Goal: Check status: Check status

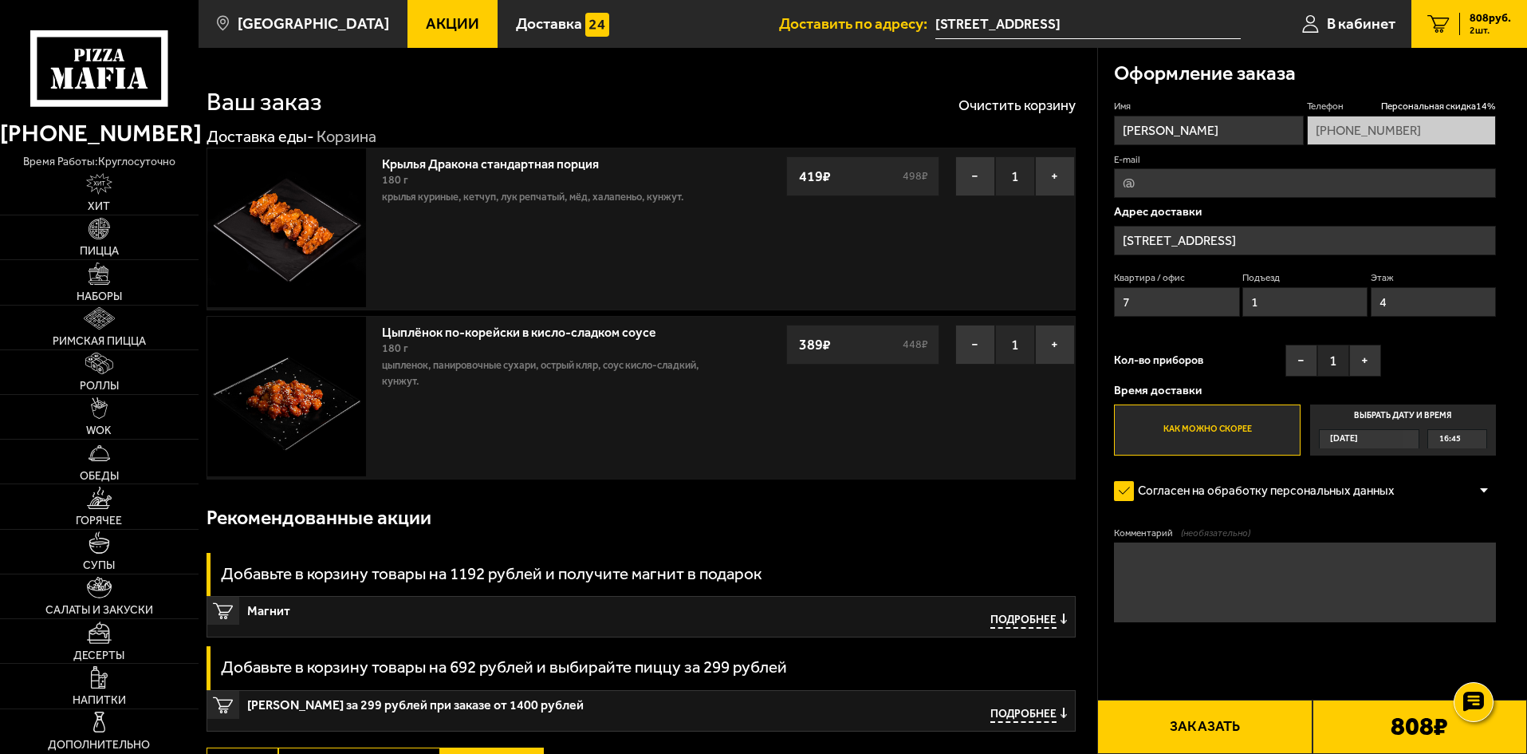
click at [1464, 25] on div "808 руб. 2 шт." at bounding box center [1485, 24] width 52 height 22
click at [1336, 29] on span "В кабинет" at bounding box center [1361, 23] width 69 height 15
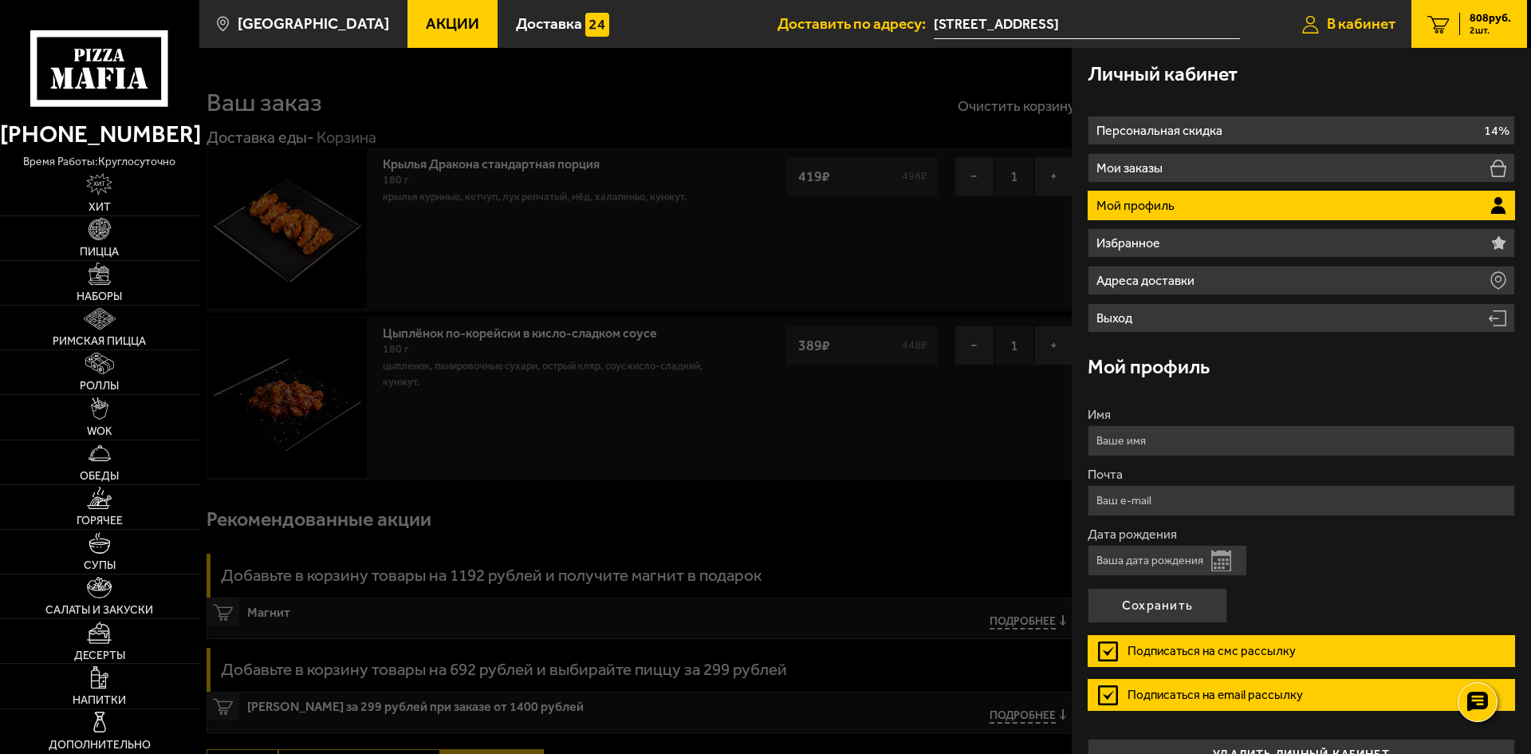
type input "[PHONE_NUMBER]"
click at [1247, 203] on li "Мой профиль" at bounding box center [1301, 206] width 427 height 30
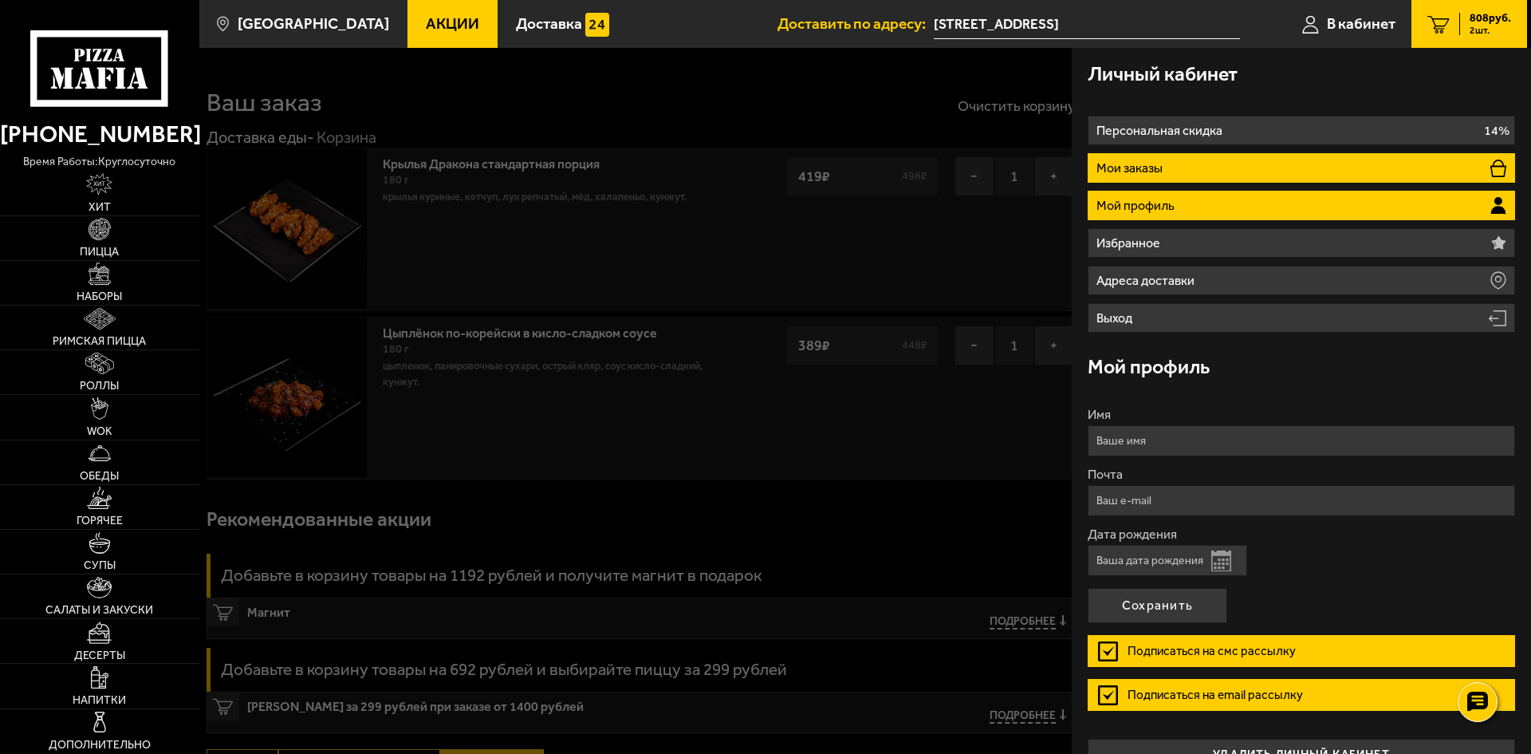
click at [1139, 169] on p "Мои заказы" at bounding box center [1132, 168] width 70 height 13
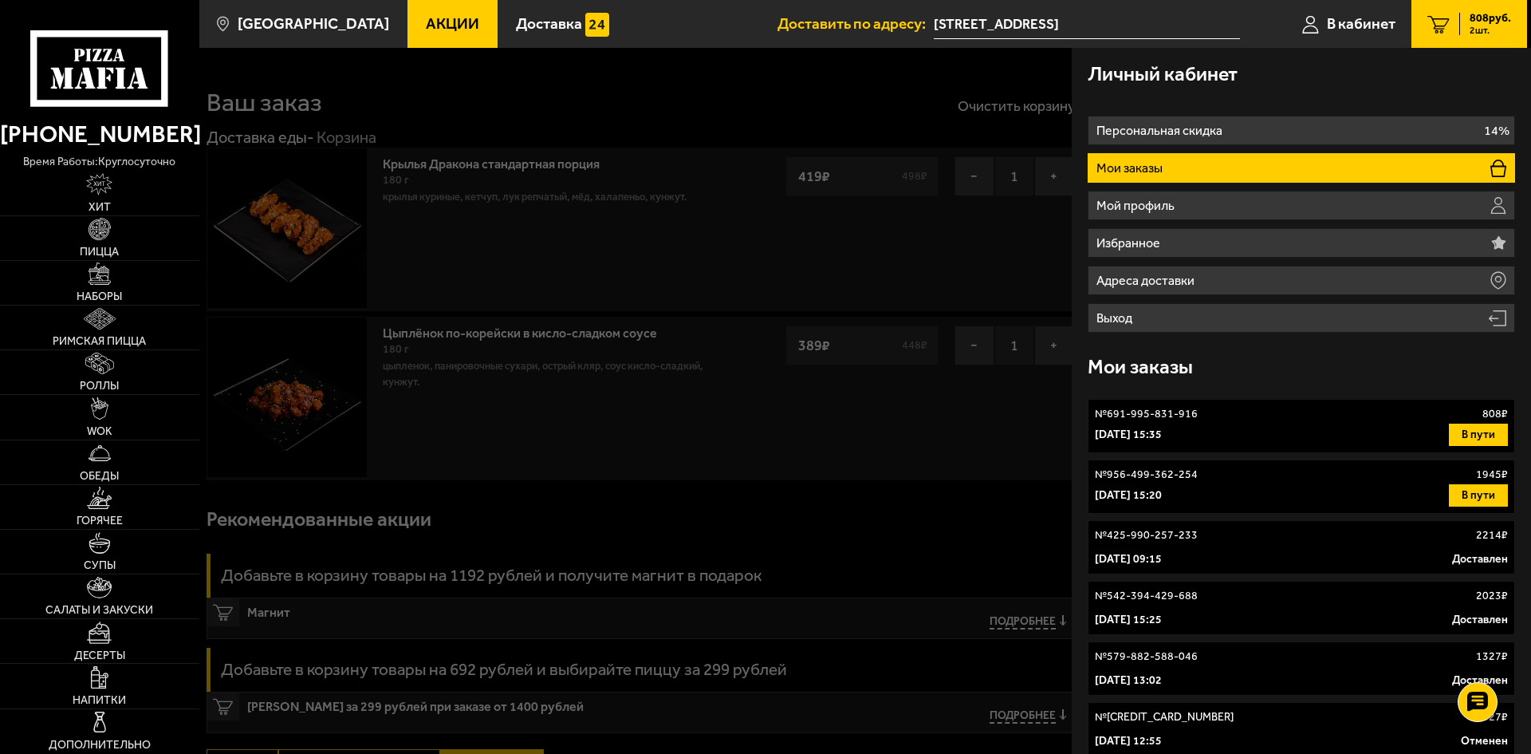
click at [1258, 355] on div "Мои заказы" at bounding box center [1301, 367] width 427 height 52
click at [1362, 30] on span "В кабинет" at bounding box center [1361, 23] width 69 height 15
click at [1415, 28] on link "2 808 руб. 2 шт." at bounding box center [1470, 24] width 116 height 48
click at [1430, 25] on icon "2" at bounding box center [1438, 24] width 22 height 18
click at [1330, 167] on li "Мои заказы" at bounding box center [1301, 168] width 427 height 30
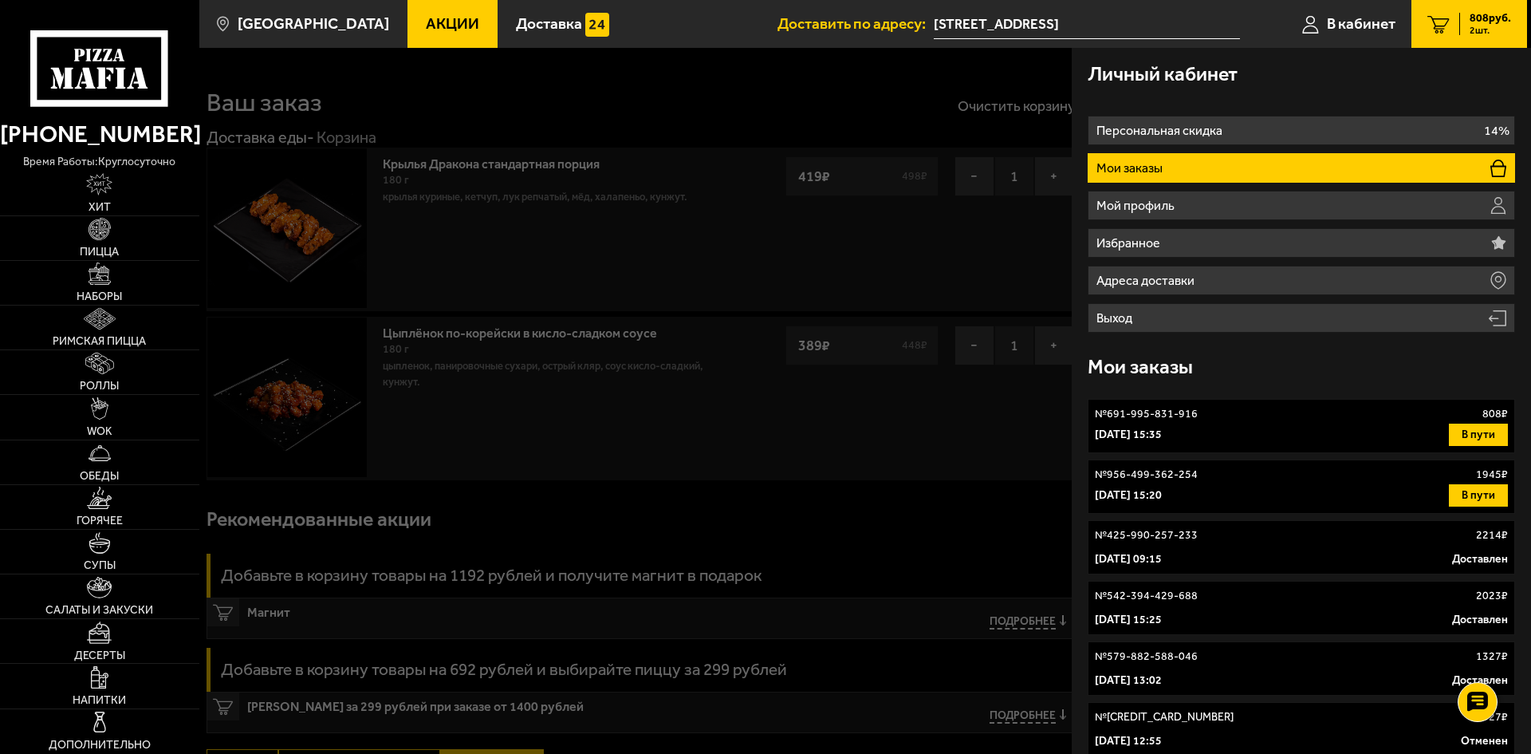
click at [1481, 37] on link "2 808 руб. 2 шт." at bounding box center [1470, 24] width 116 height 48
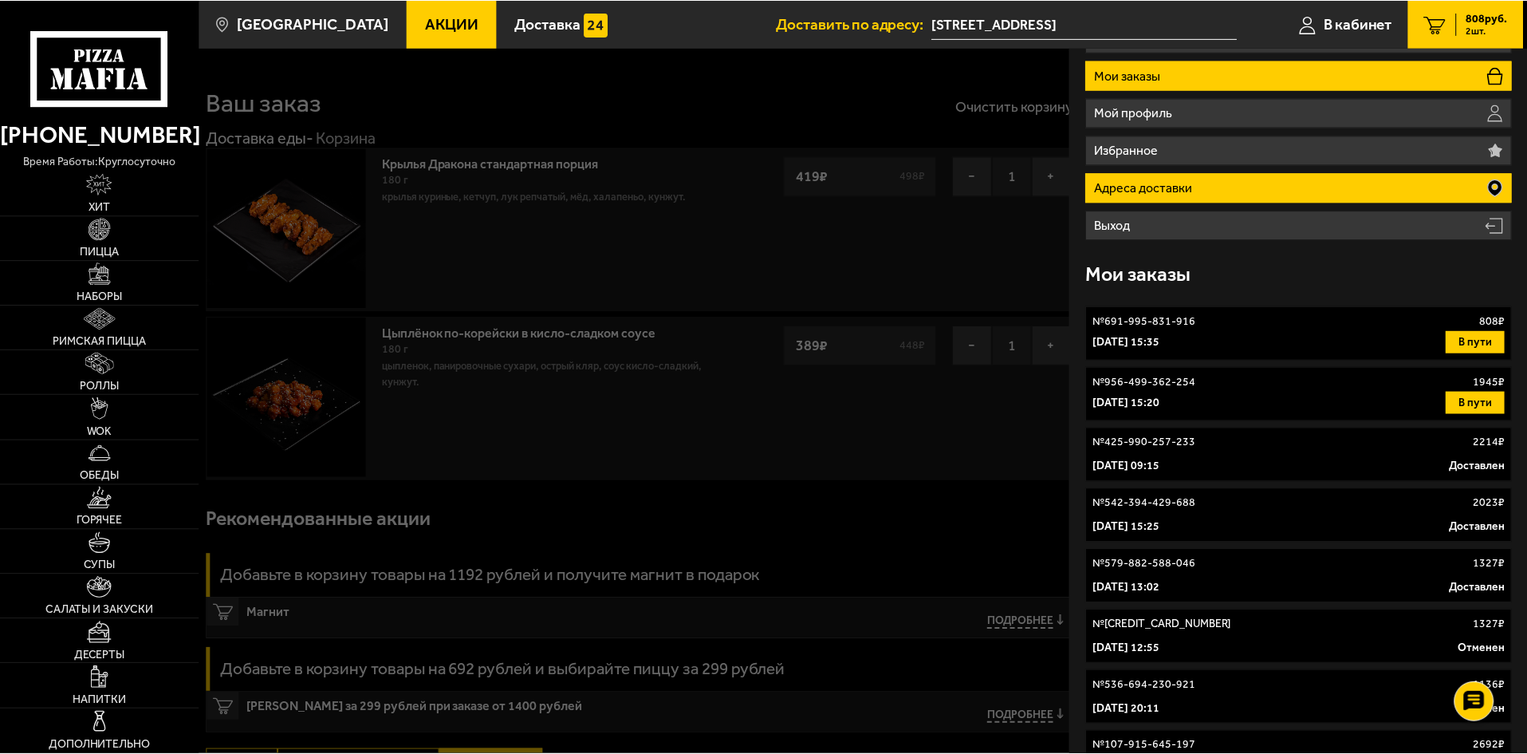
scroll to position [159, 0]
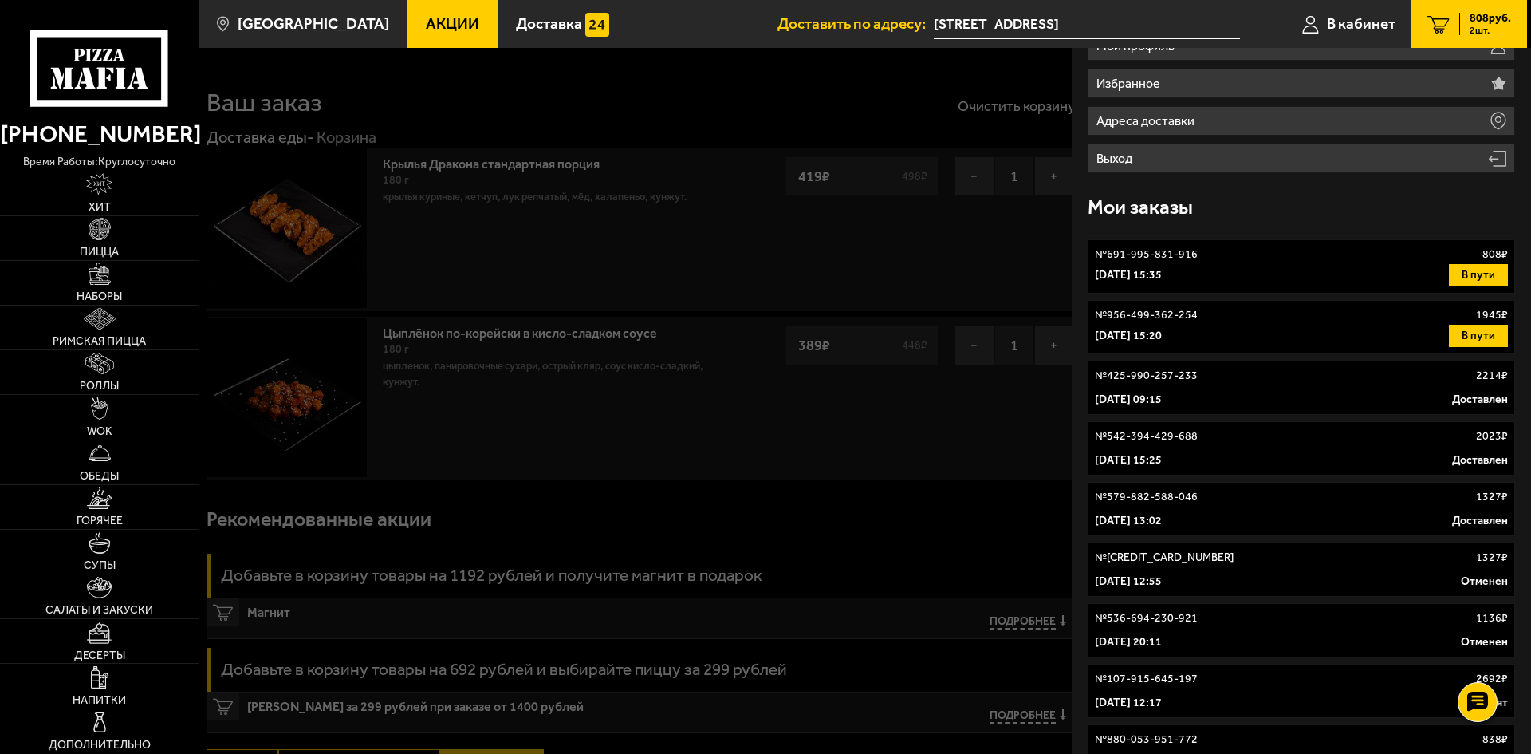
click at [1412, 292] on link "№ 691-995-831-916 808 ₽ [DATE] 15:35 В пути" at bounding box center [1301, 266] width 427 height 54
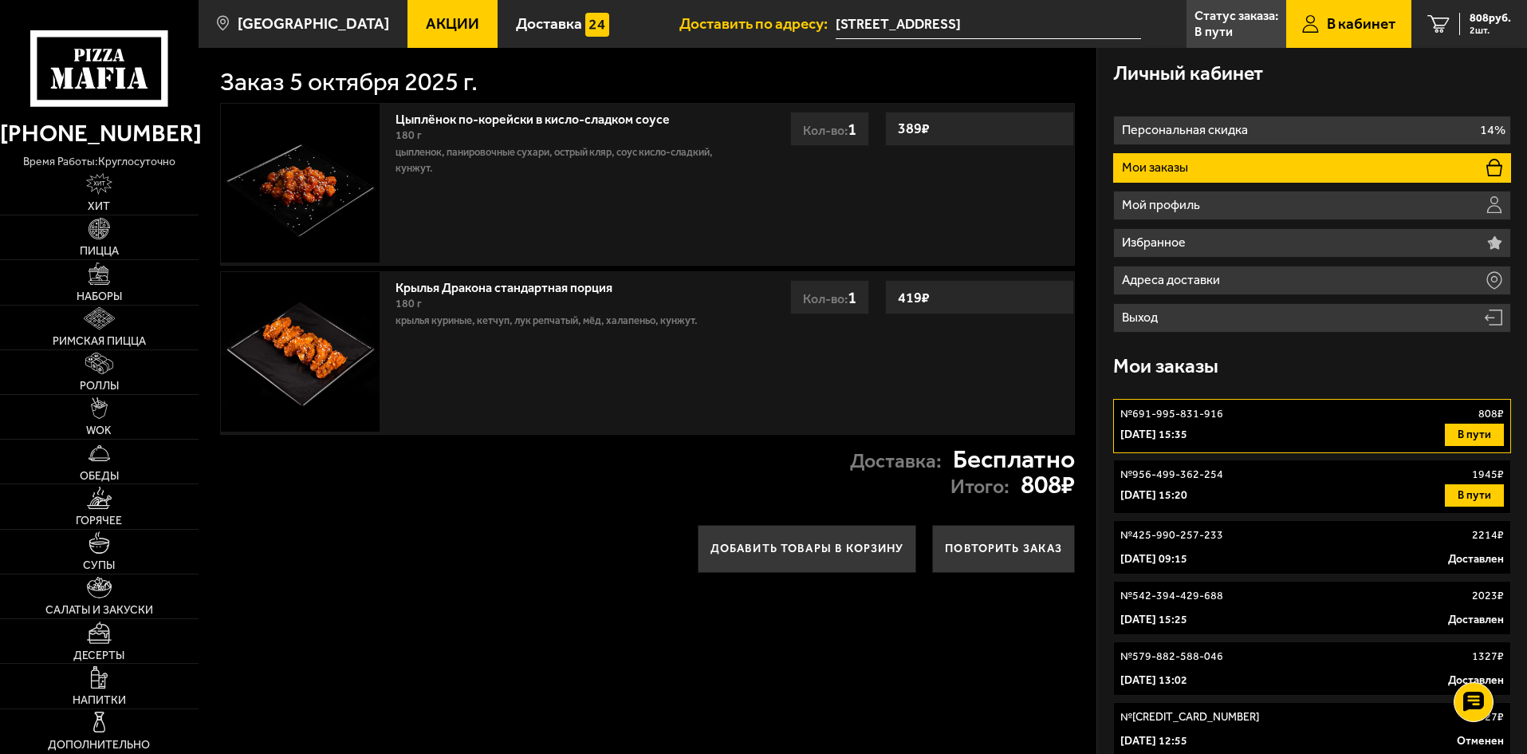
click at [1234, 482] on div "№ 956-499-362-254 1945 ₽" at bounding box center [1312, 475] width 384 height 16
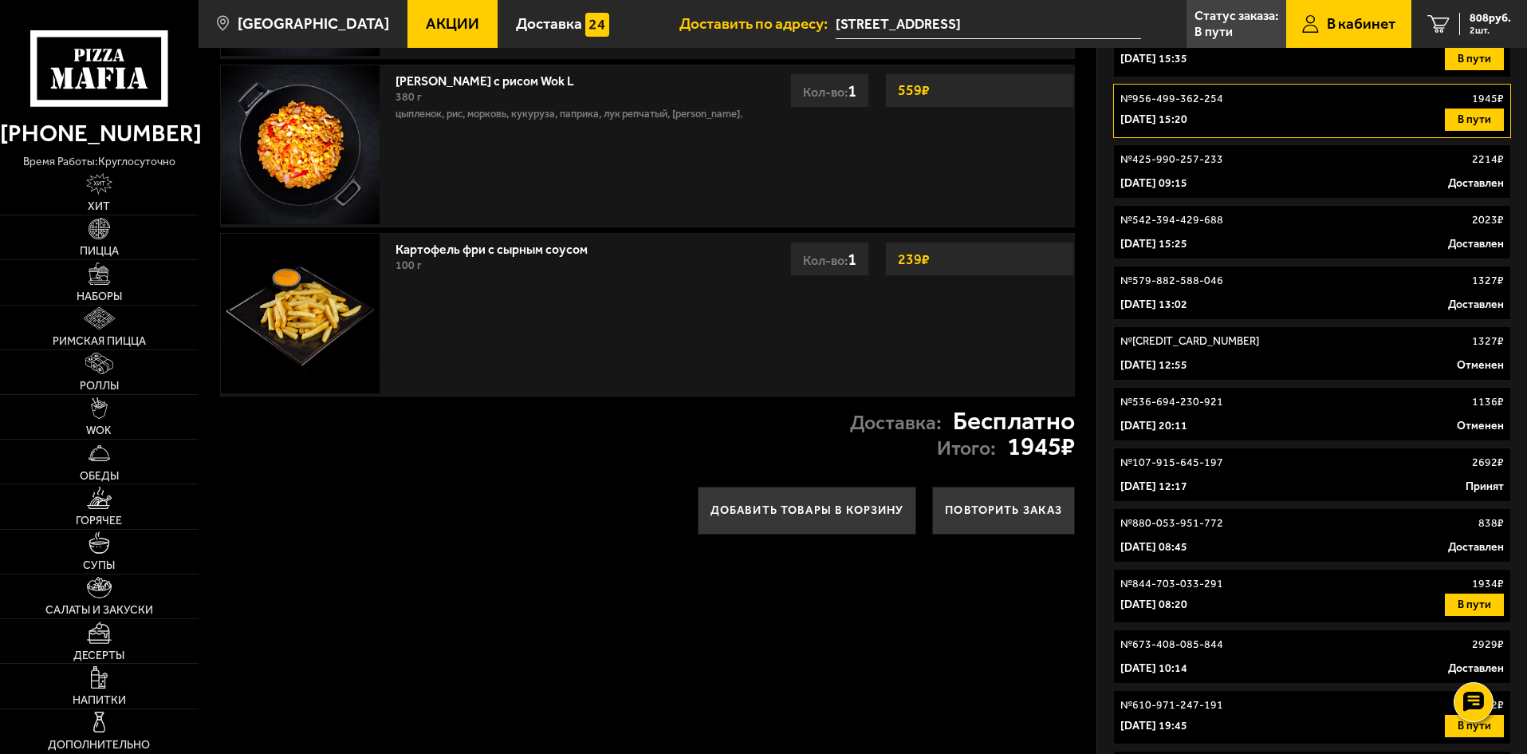
scroll to position [399, 0]
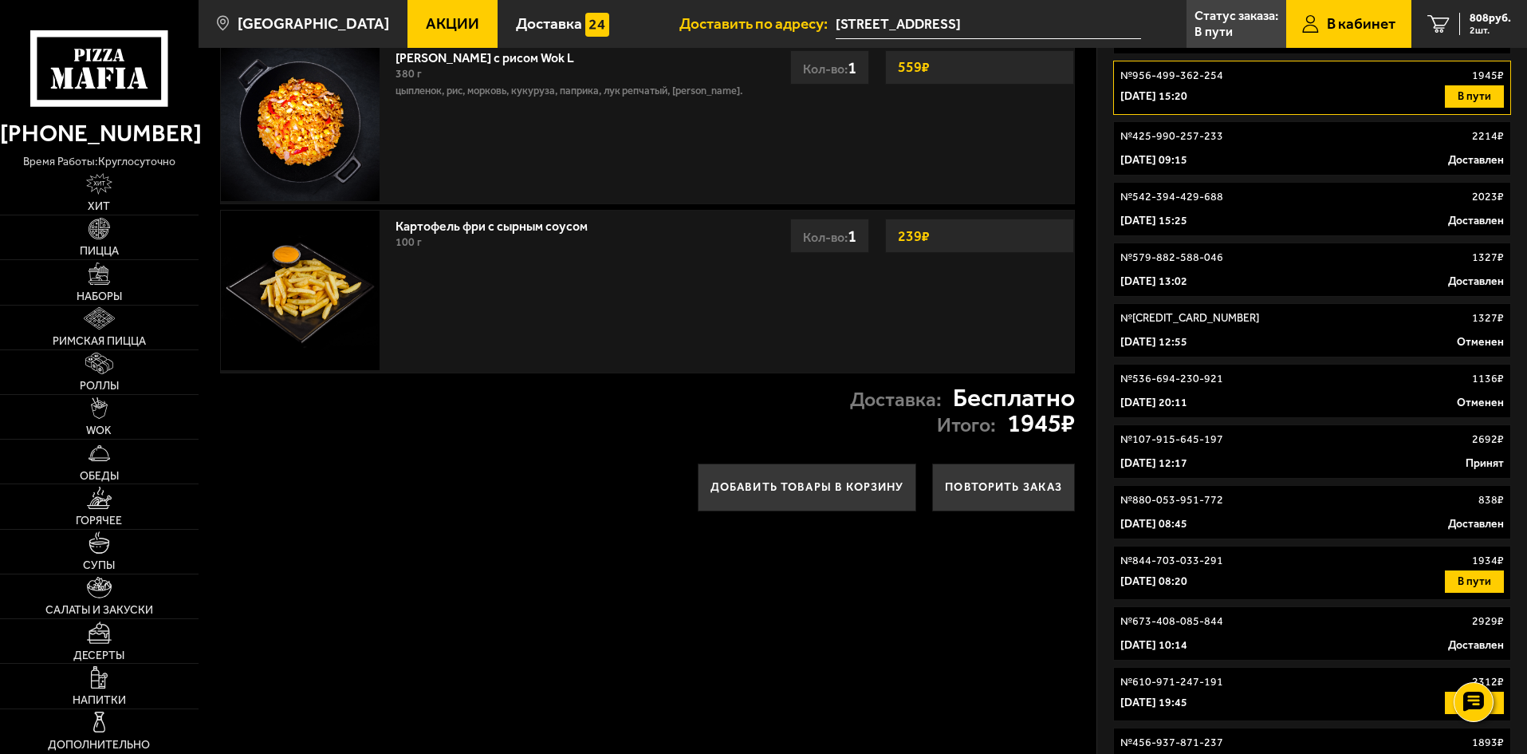
click at [1238, 569] on link "№ 844-703-033-291 1934 ₽ [DATE] 08:20 В пути" at bounding box center [1312, 572] width 398 height 54
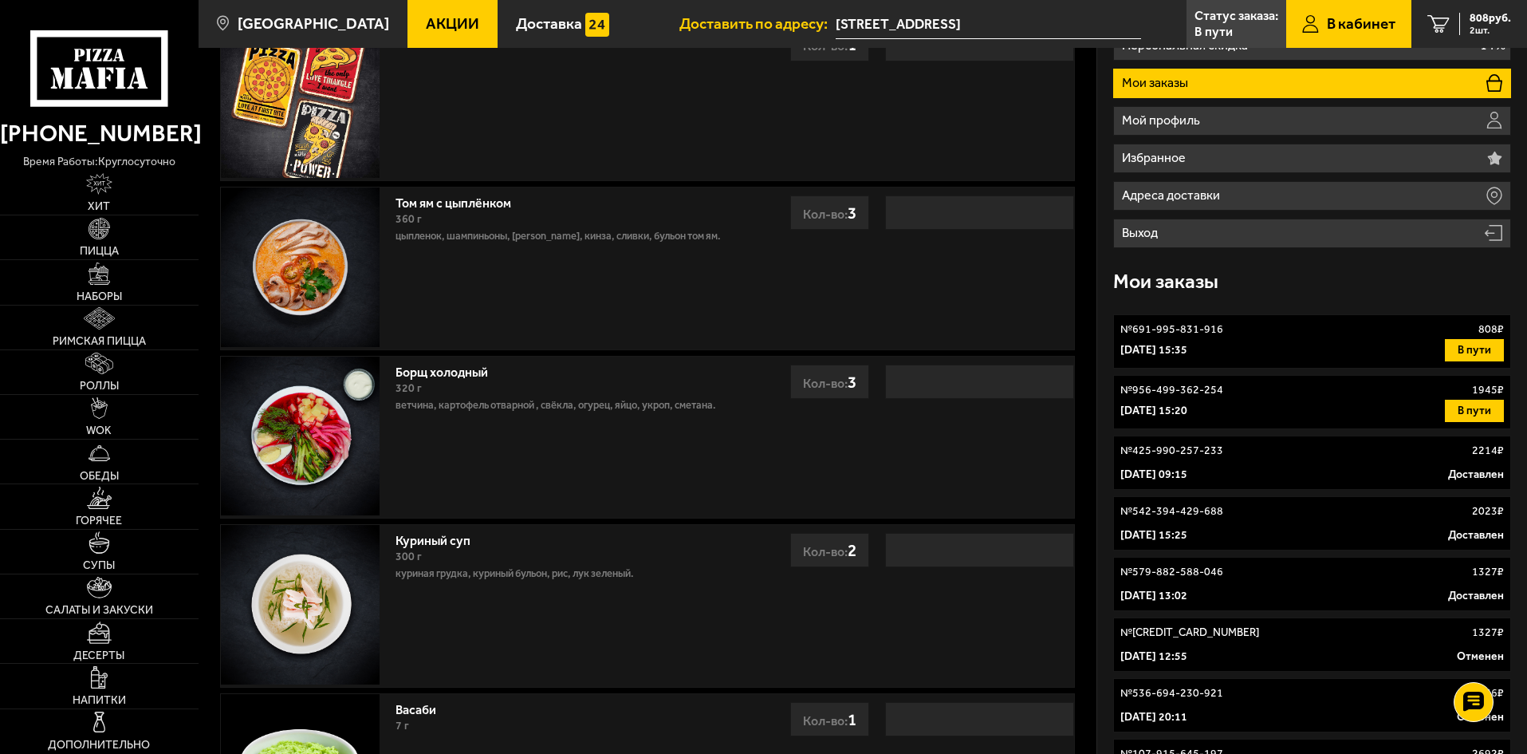
scroll to position [80, 0]
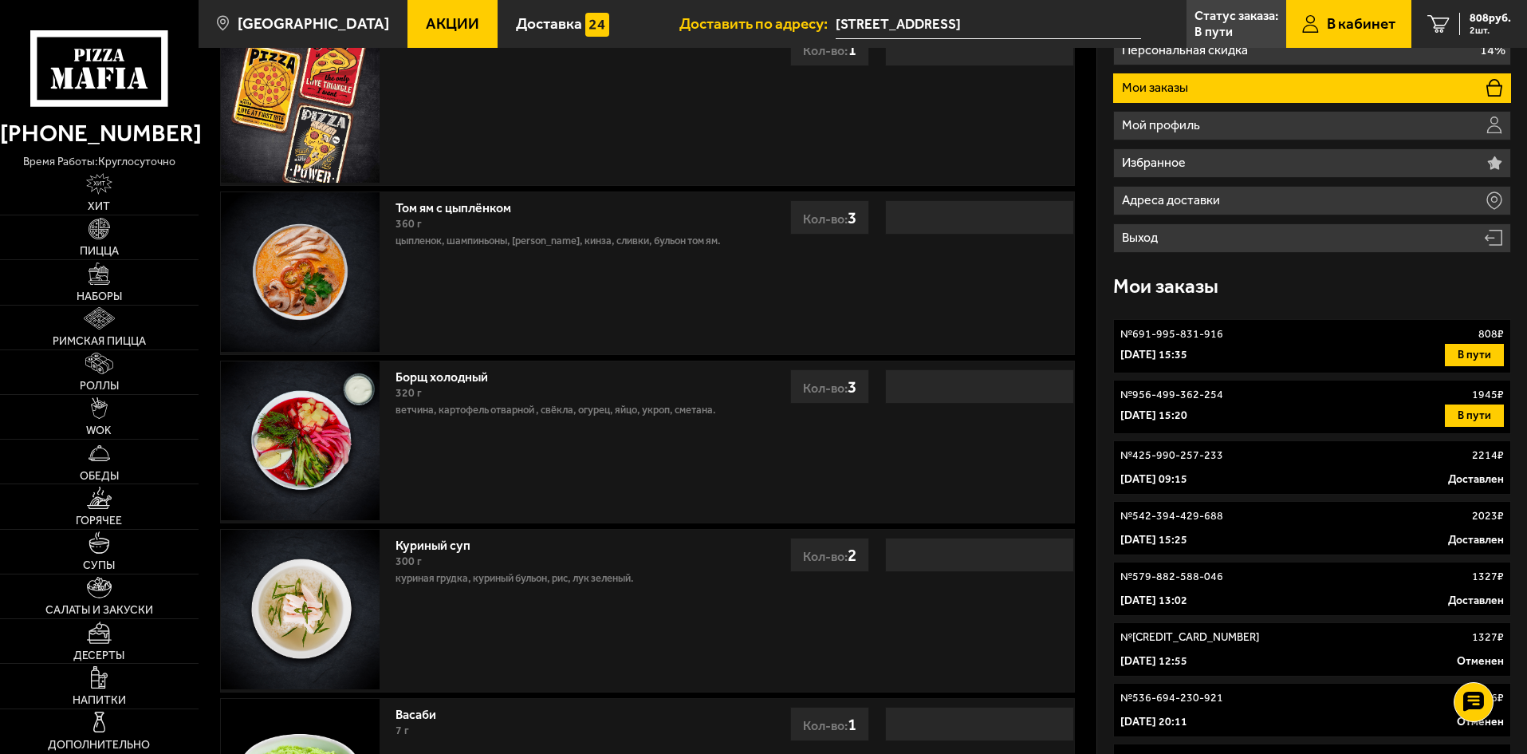
click at [1187, 356] on p "[DATE] 15:35" at bounding box center [1153, 355] width 67 height 16
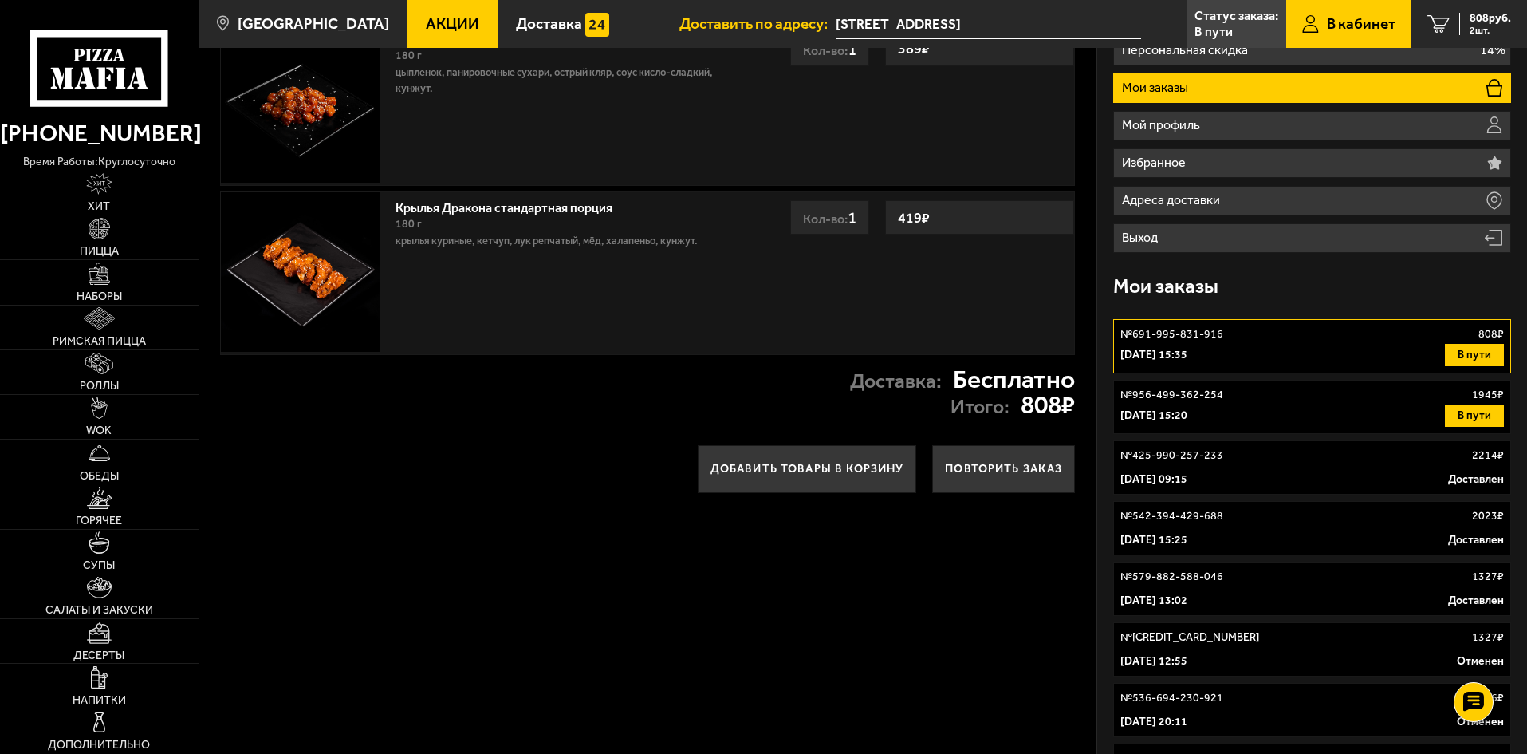
click at [1179, 400] on p "№ 956-499-362-254" at bounding box center [1171, 395] width 103 height 16
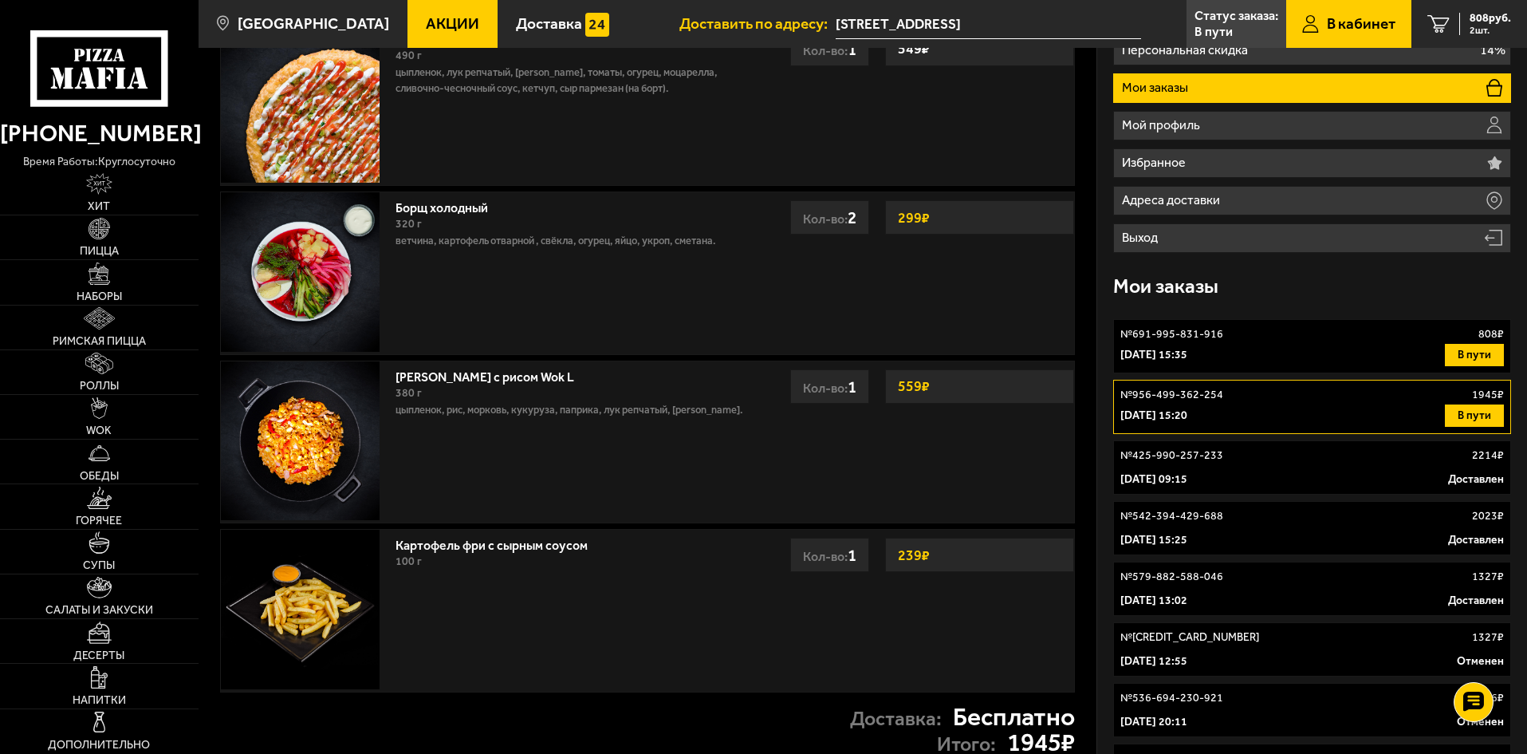
click at [1182, 444] on link "№ 425-990-257-233 2214 ₽ [DATE] 09:15 Доставлен" at bounding box center [1312, 467] width 398 height 54
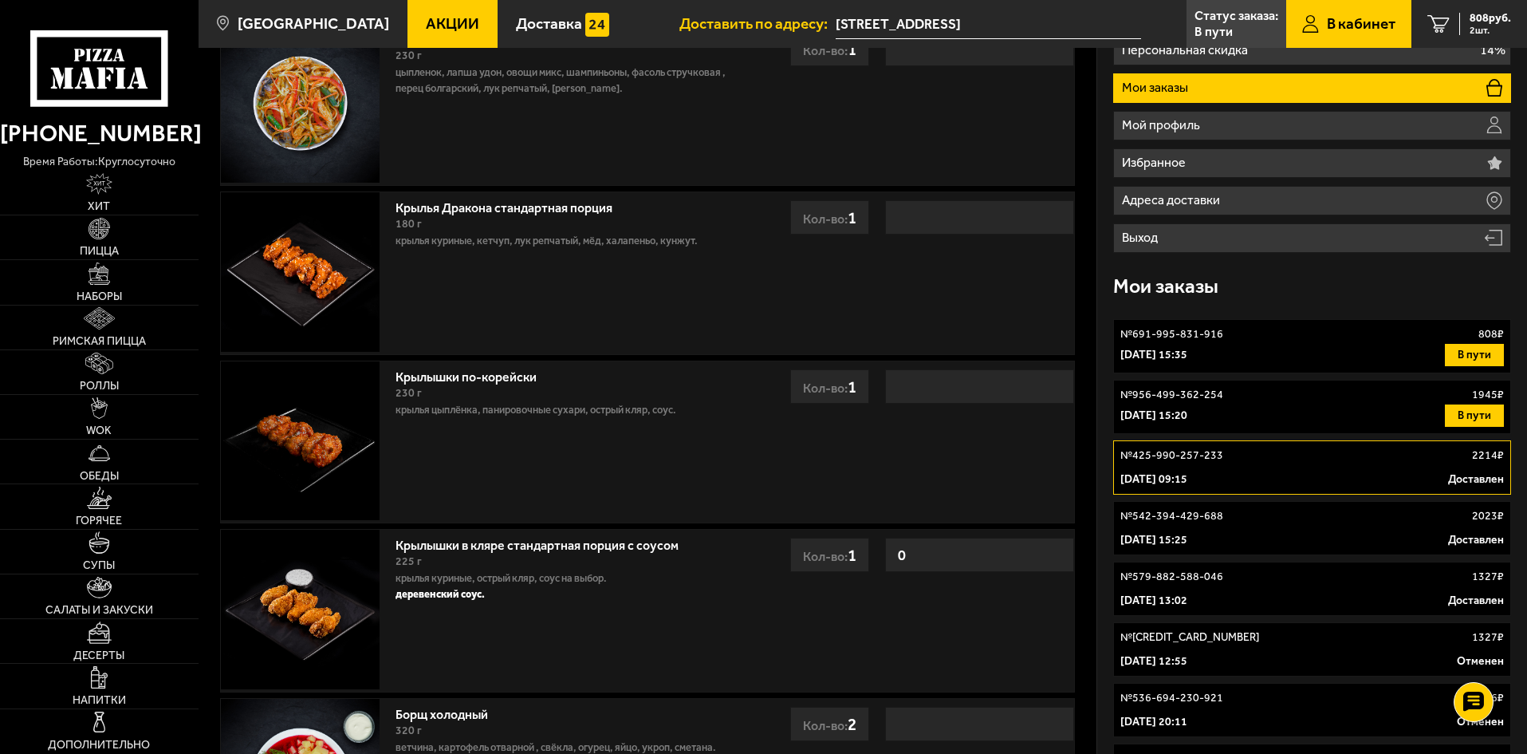
click at [1187, 352] on p "[DATE] 15:35" at bounding box center [1153, 355] width 67 height 16
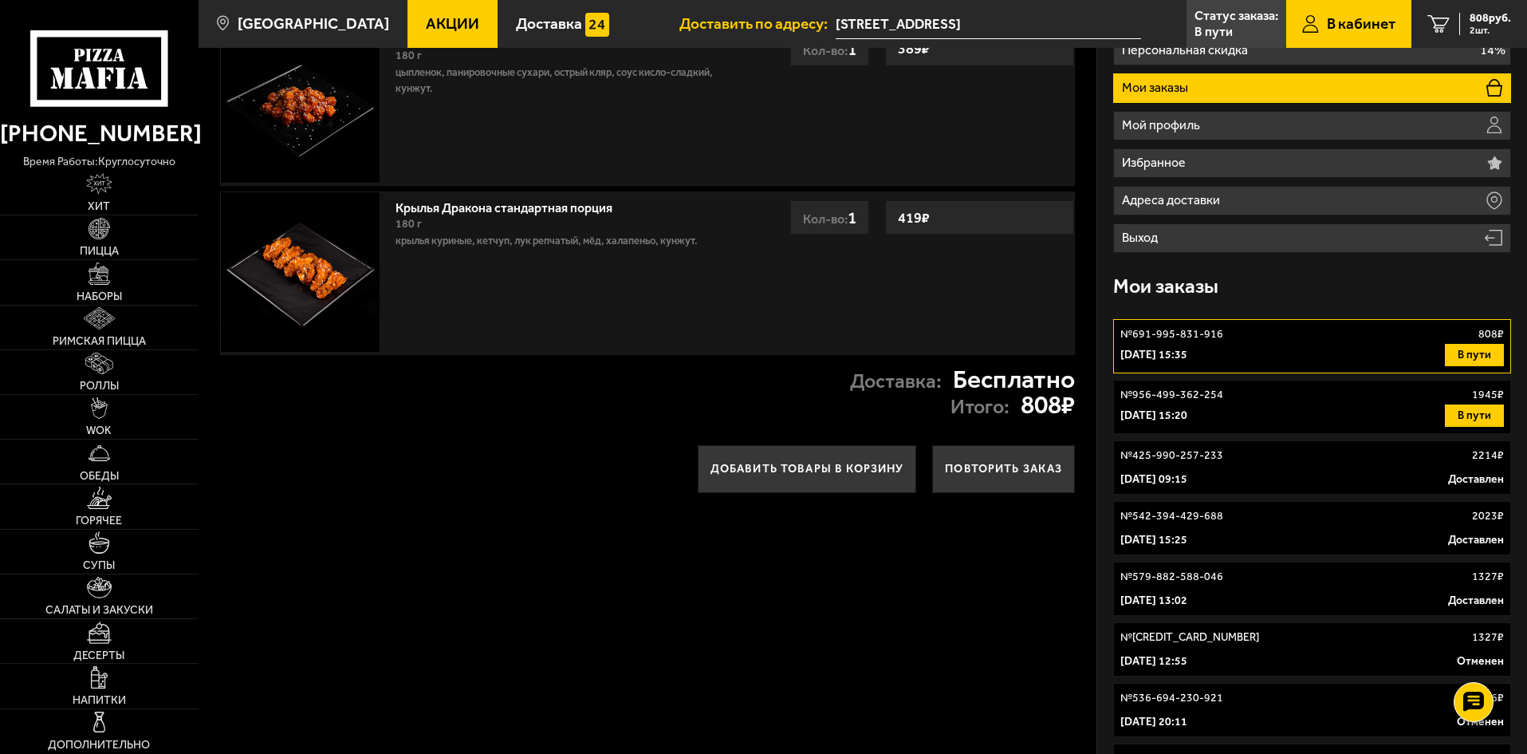
click at [1189, 388] on p "№ 956-499-362-254" at bounding box center [1171, 395] width 103 height 16
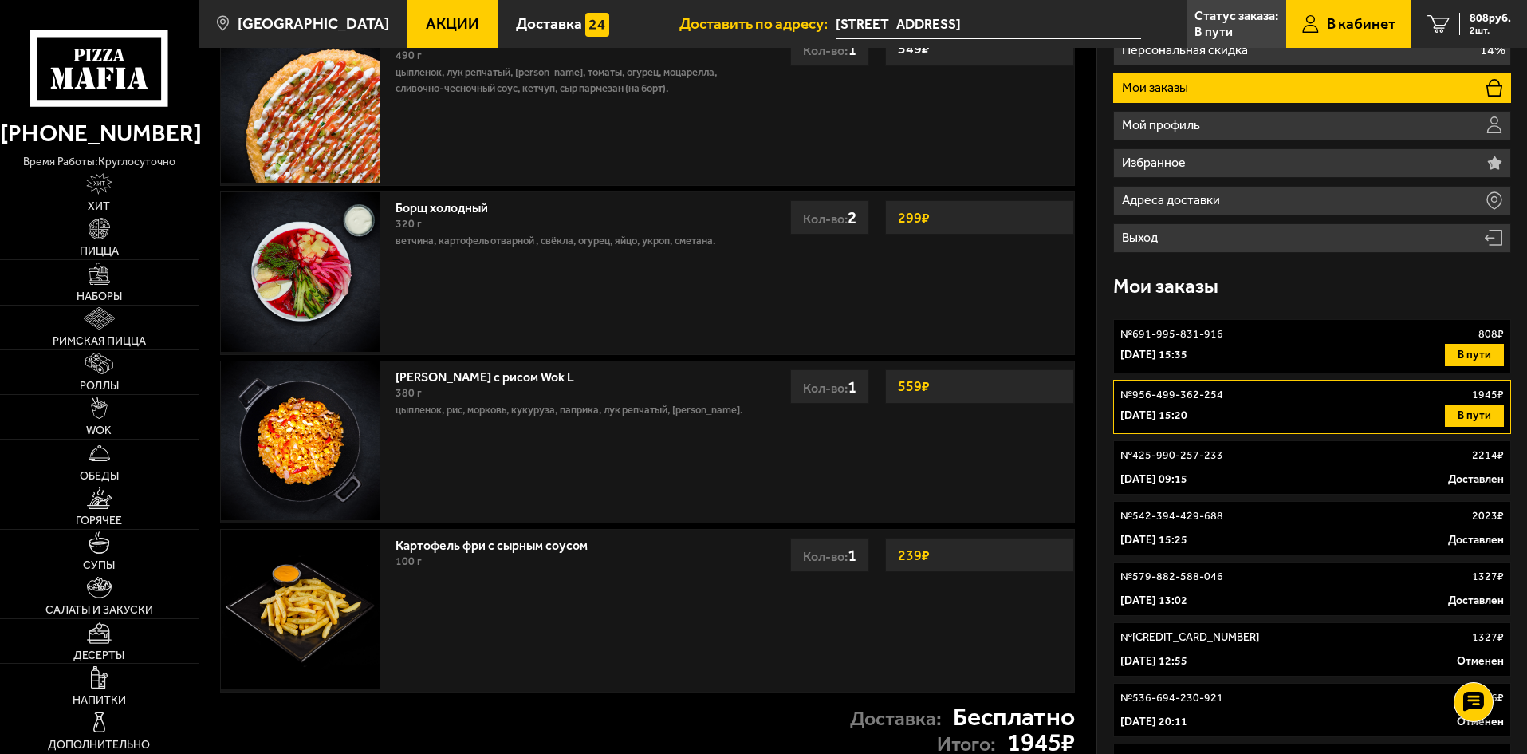
click at [1168, 350] on p "[DATE] 15:35" at bounding box center [1153, 355] width 67 height 16
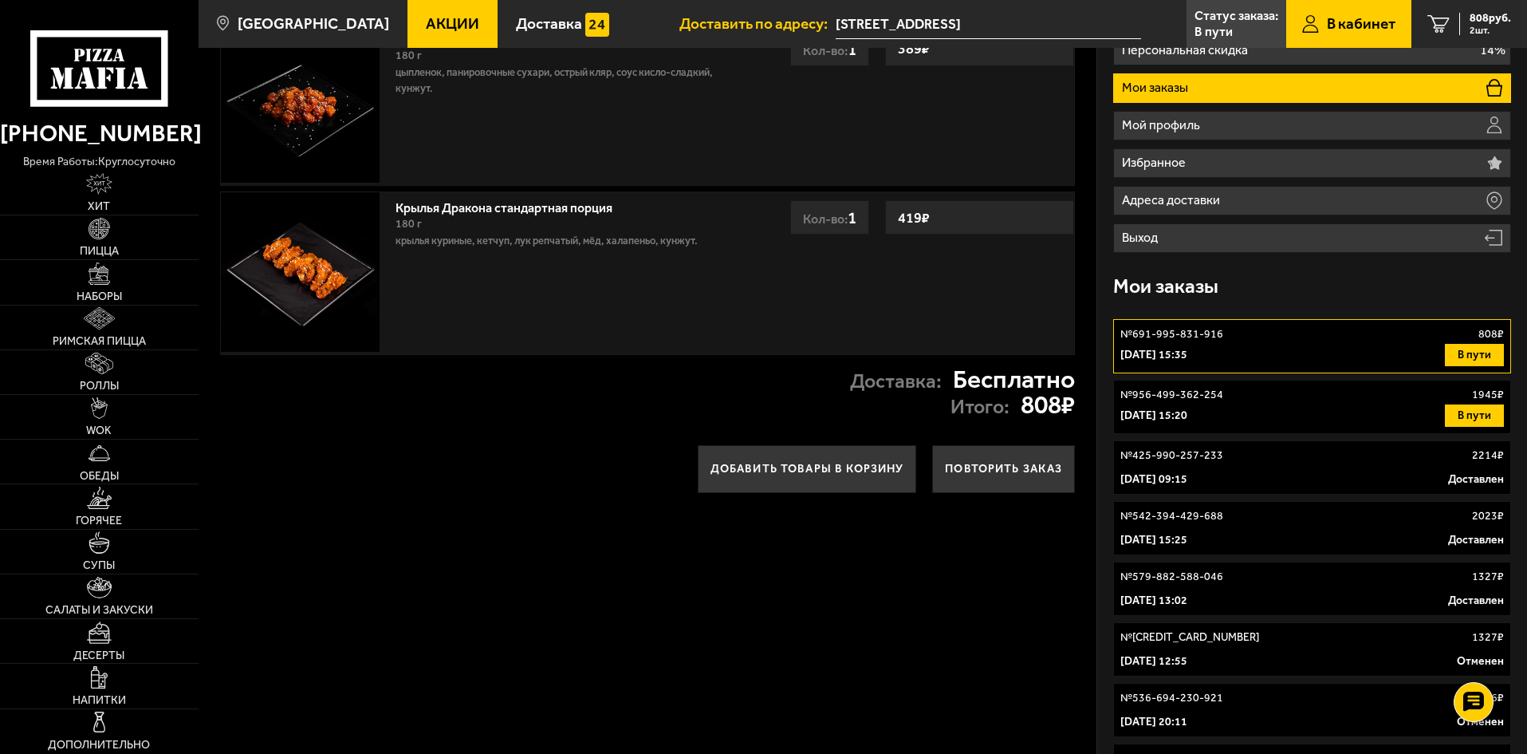
click at [1175, 391] on p "№ 956-499-362-254" at bounding box center [1171, 395] width 103 height 16
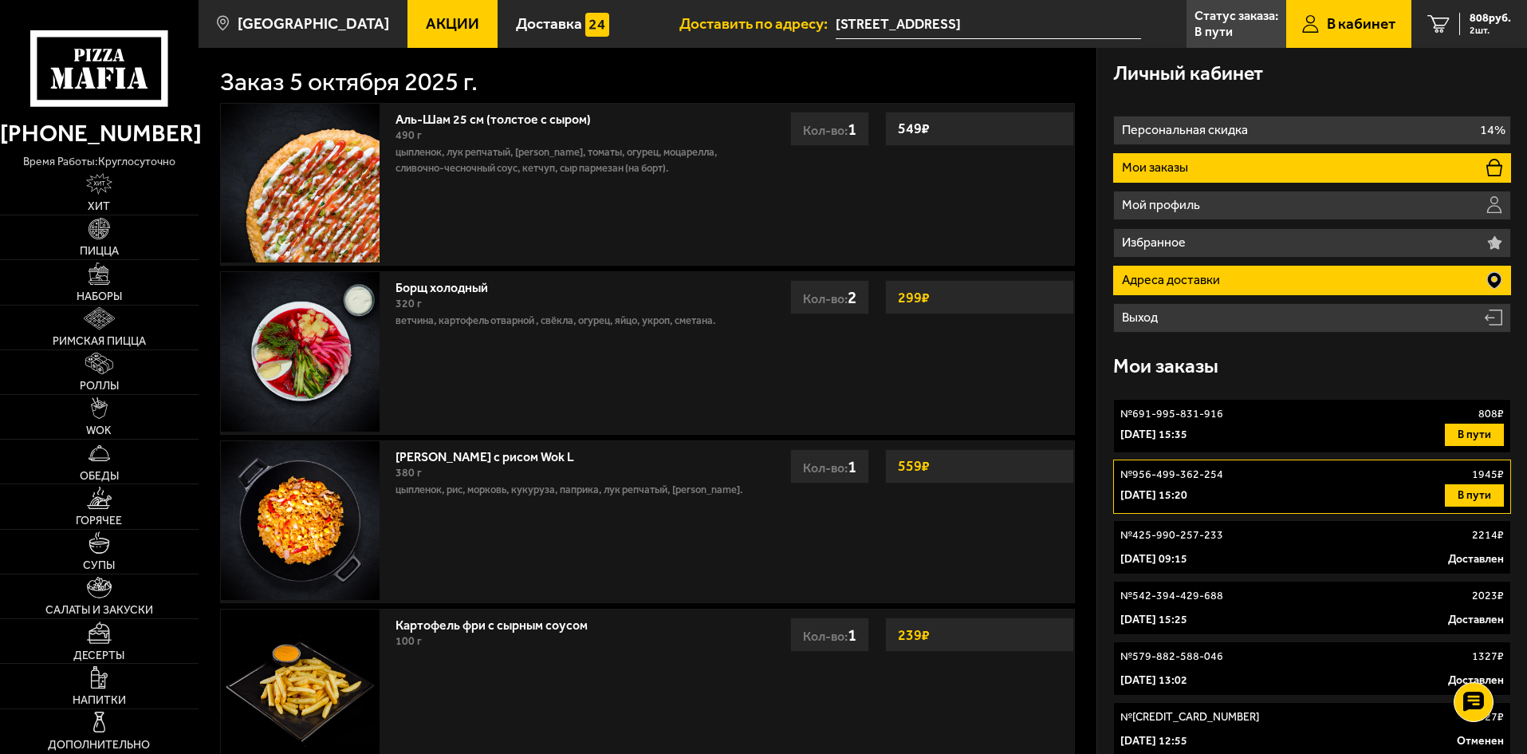
click at [1212, 279] on p "Адреса доставки" at bounding box center [1173, 280] width 102 height 13
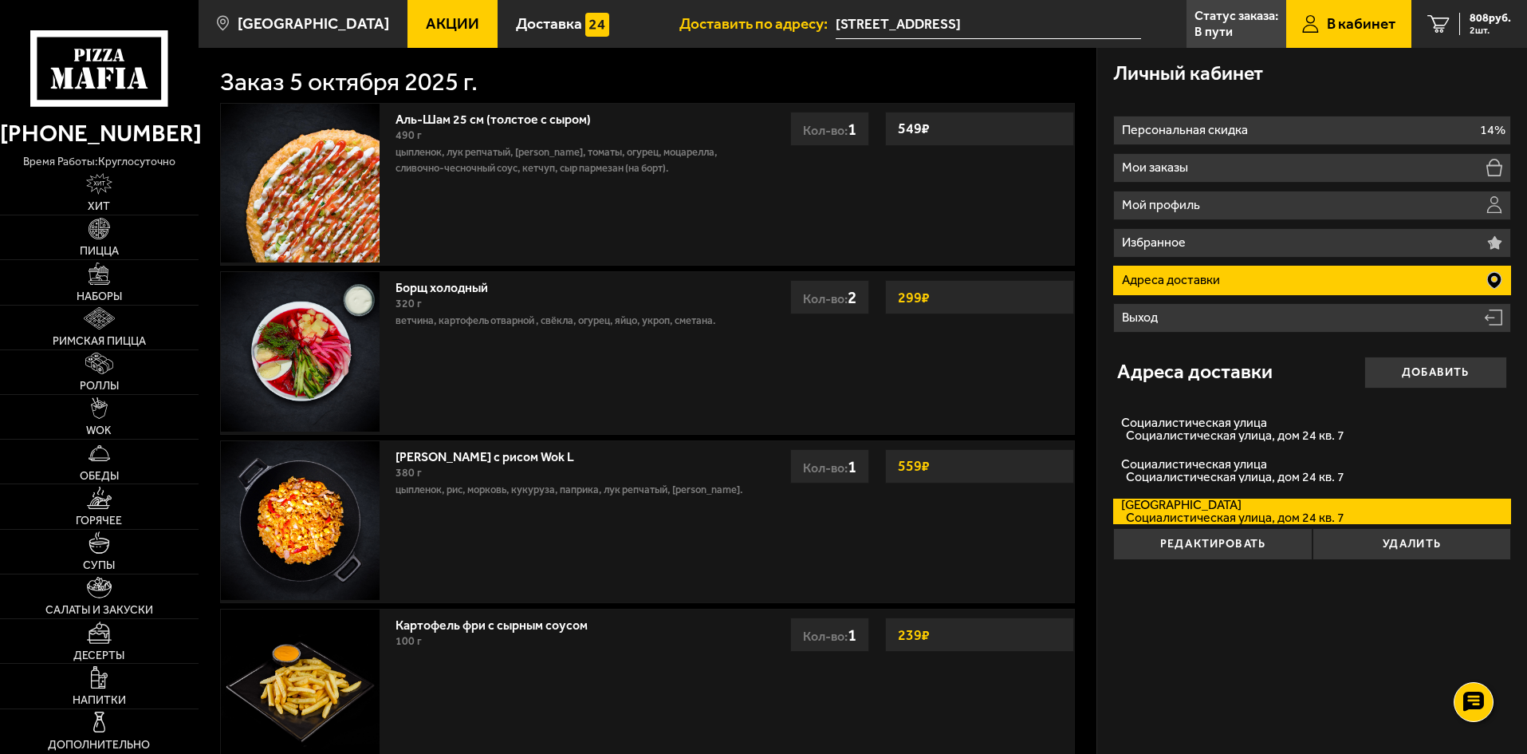
click at [1219, 518] on span "Социалистическая улица, дом 24 кв. 7" at bounding box center [1232, 517] width 222 height 13
click at [0, 0] on input "[STREET_ADDRESS] 7" at bounding box center [0, 0] width 0 height 0
click at [1197, 515] on span "Социалистическая улица, дом 24 кв. 7" at bounding box center [1232, 517] width 222 height 13
click at [0, 0] on input "[STREET_ADDRESS] 7" at bounding box center [0, 0] width 0 height 0
click at [1197, 515] on span "Социалистическая улица, дом 24 кв. 7" at bounding box center [1232, 517] width 222 height 13
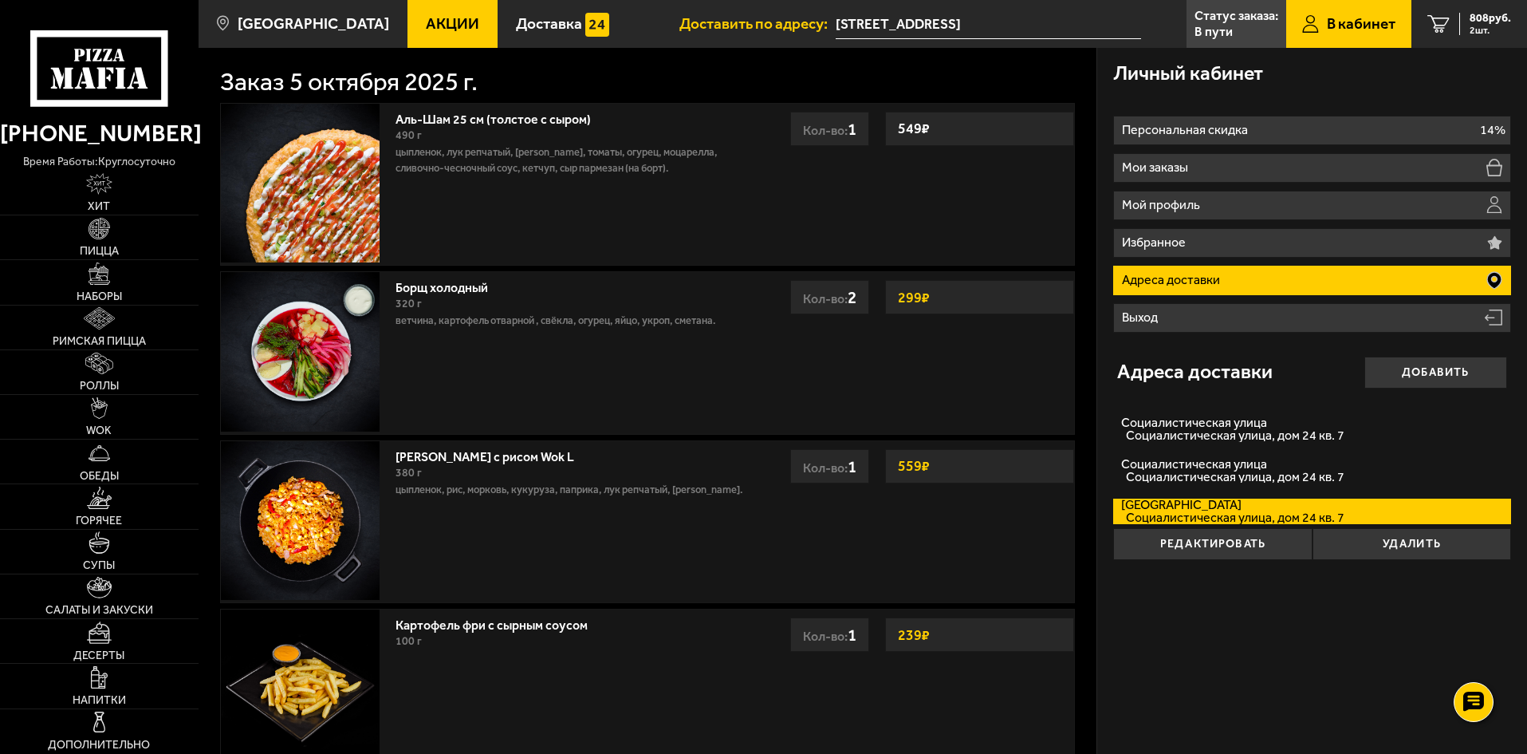
click at [0, 0] on input "[STREET_ADDRESS] 7" at bounding box center [0, 0] width 0 height 0
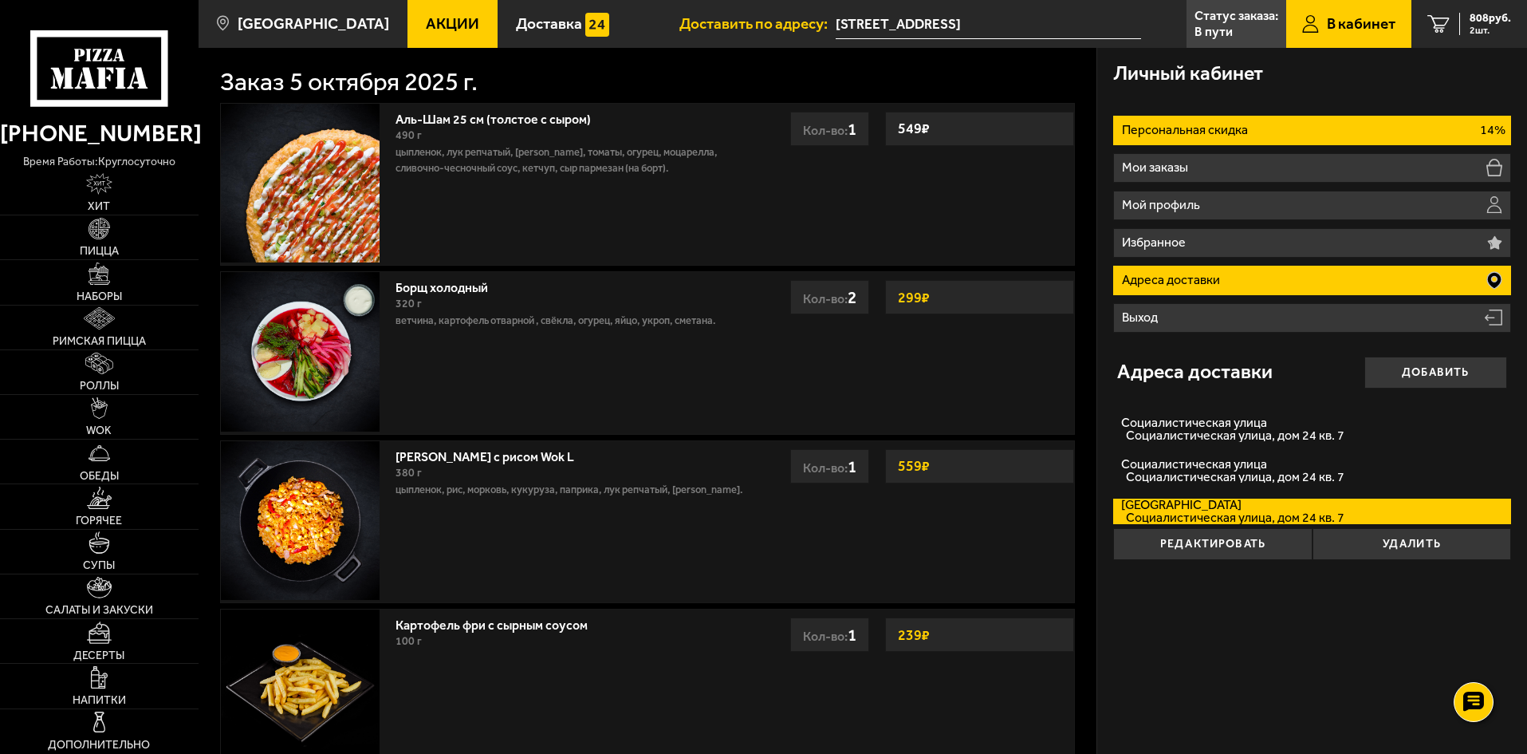
click at [1201, 136] on p "Персональная скидка" at bounding box center [1187, 130] width 130 height 13
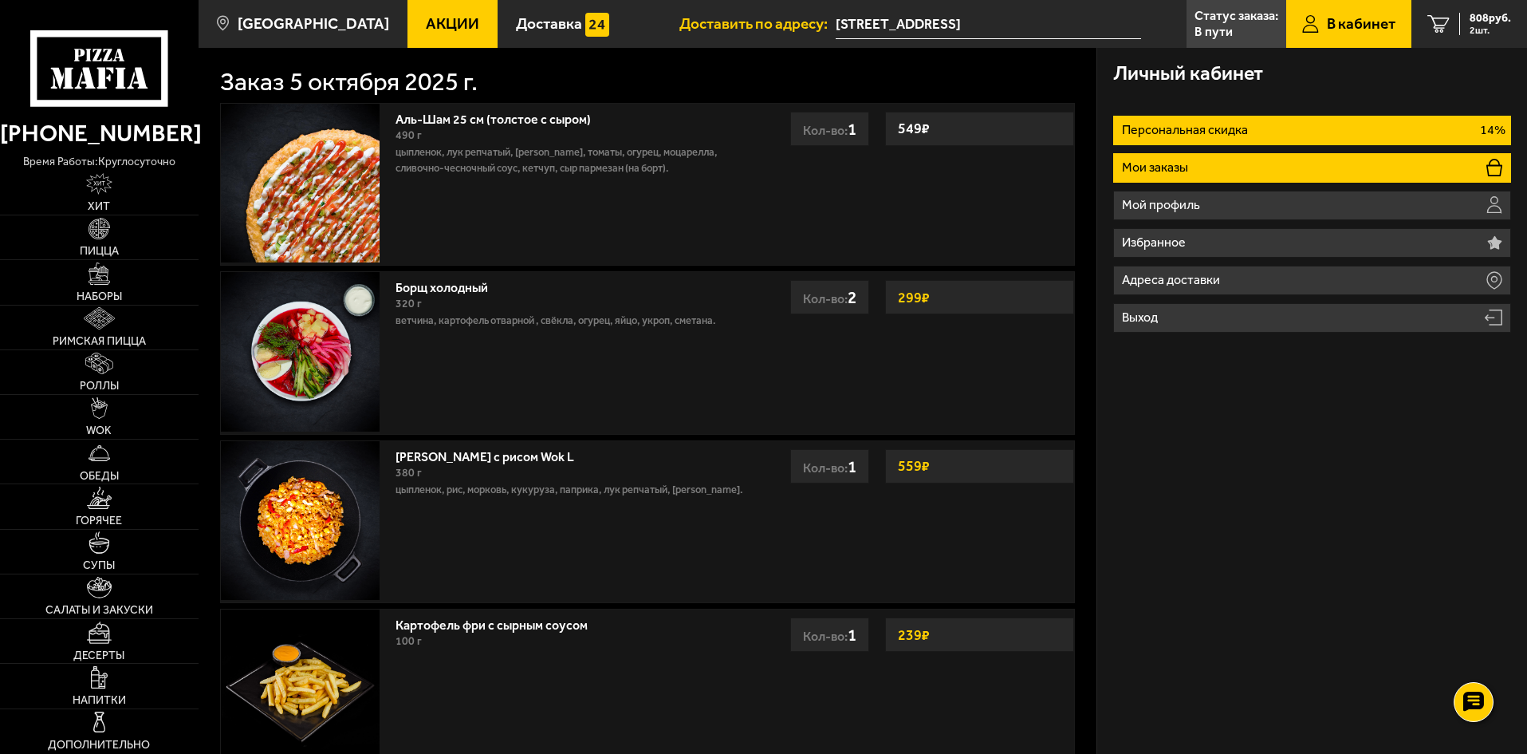
click at [1176, 167] on p "Мои заказы" at bounding box center [1157, 167] width 70 height 13
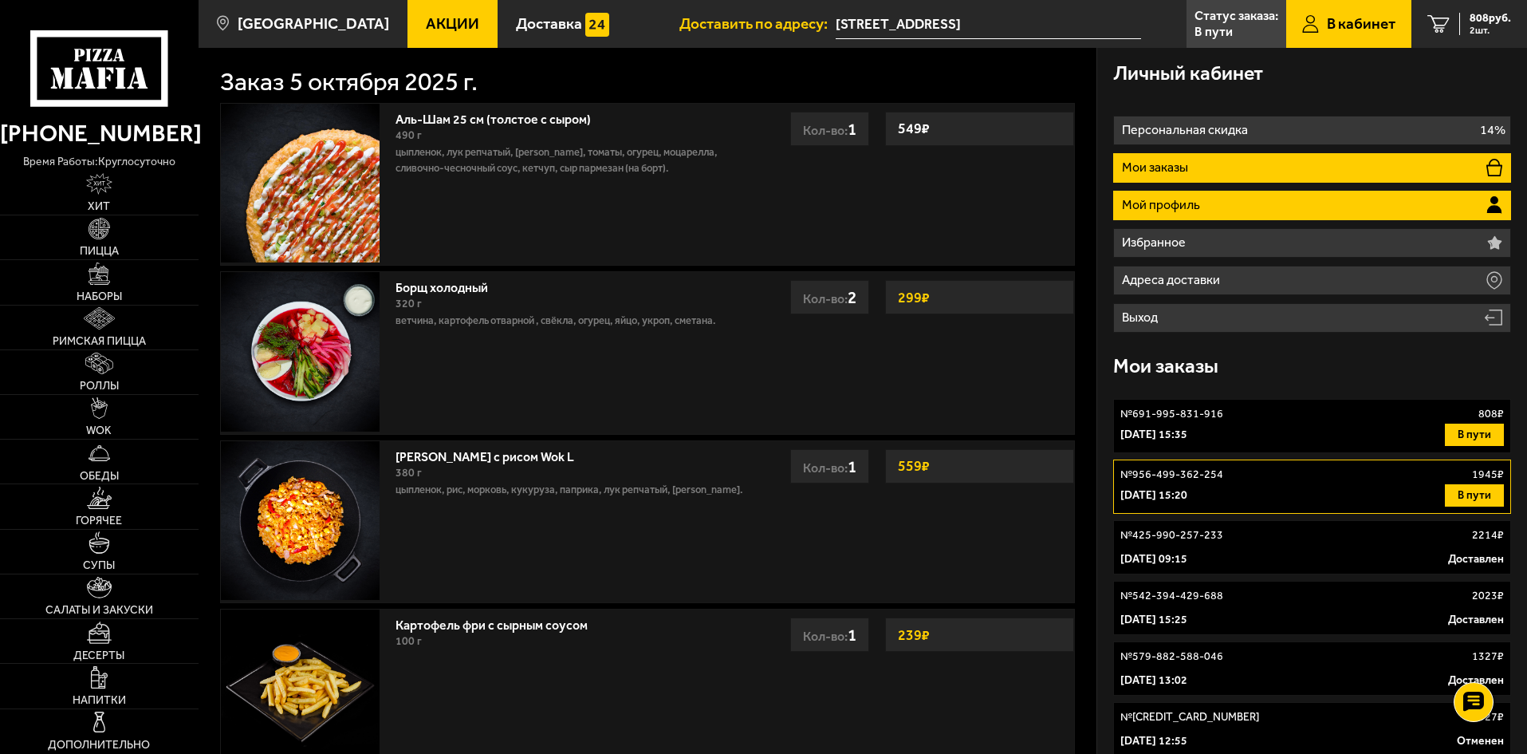
click at [1181, 199] on p "Мой профиль" at bounding box center [1163, 205] width 82 height 13
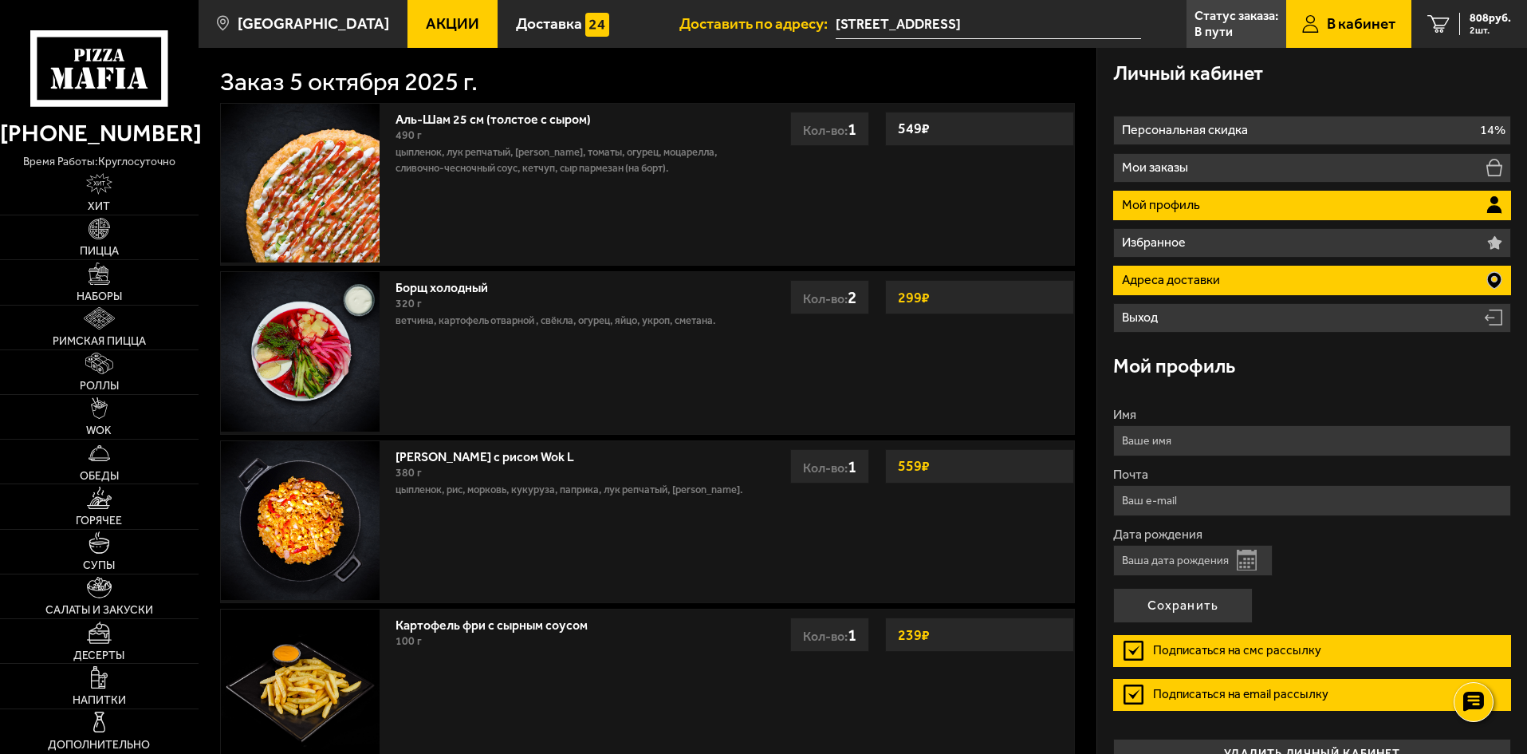
click at [1169, 277] on p "Адреса доставки" at bounding box center [1173, 280] width 102 height 13
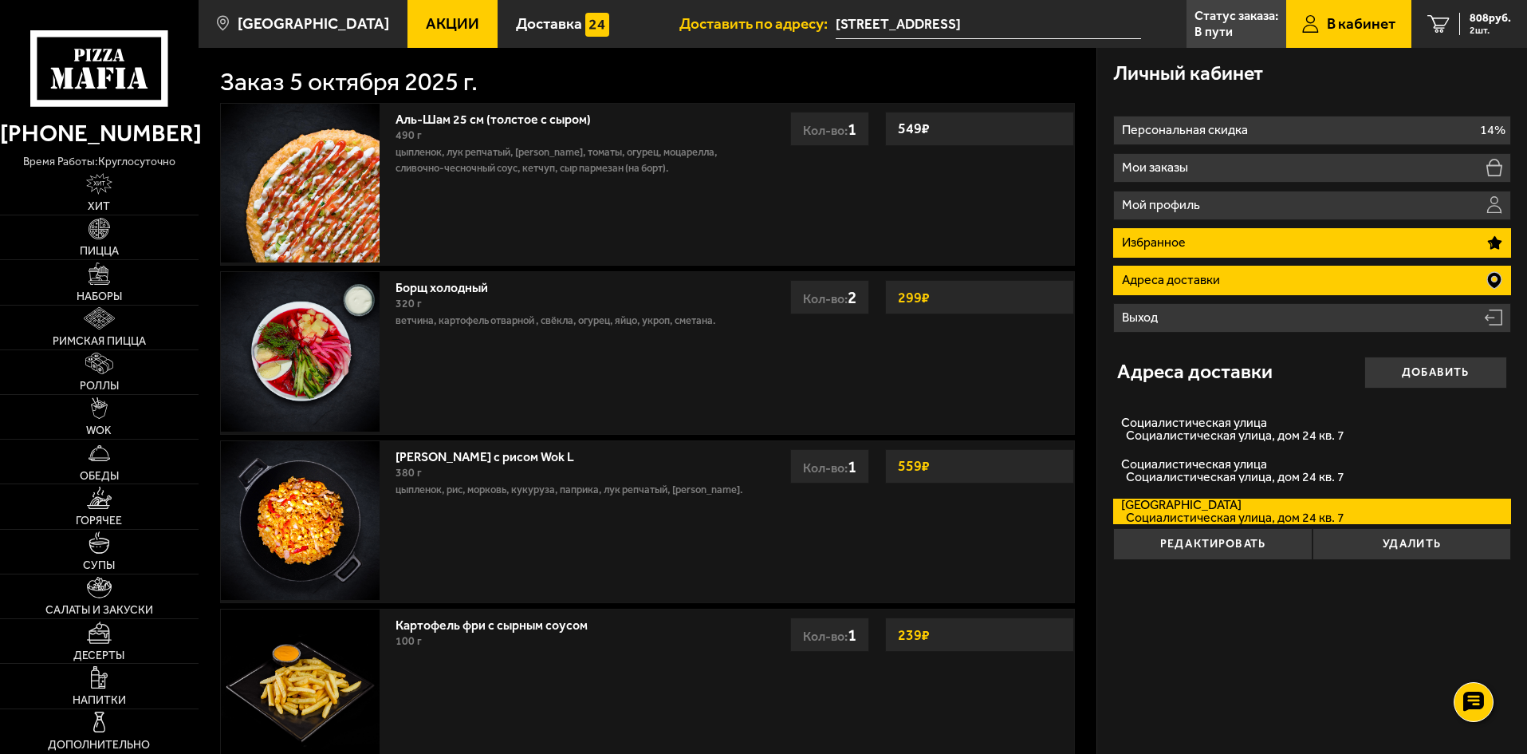
click at [1154, 249] on p "Избранное" at bounding box center [1156, 242] width 68 height 13
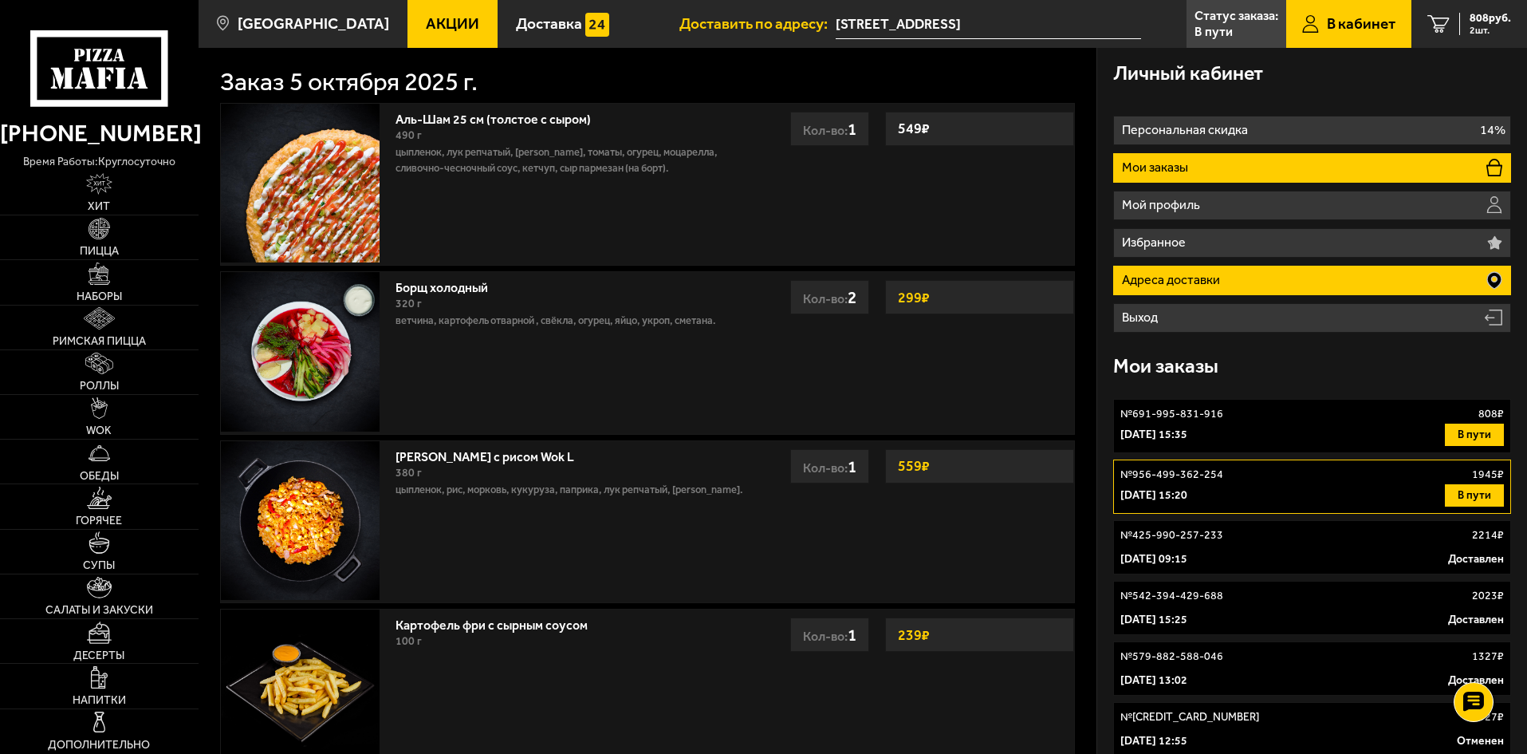
click at [1179, 280] on p "Адреса доставки" at bounding box center [1173, 280] width 102 height 13
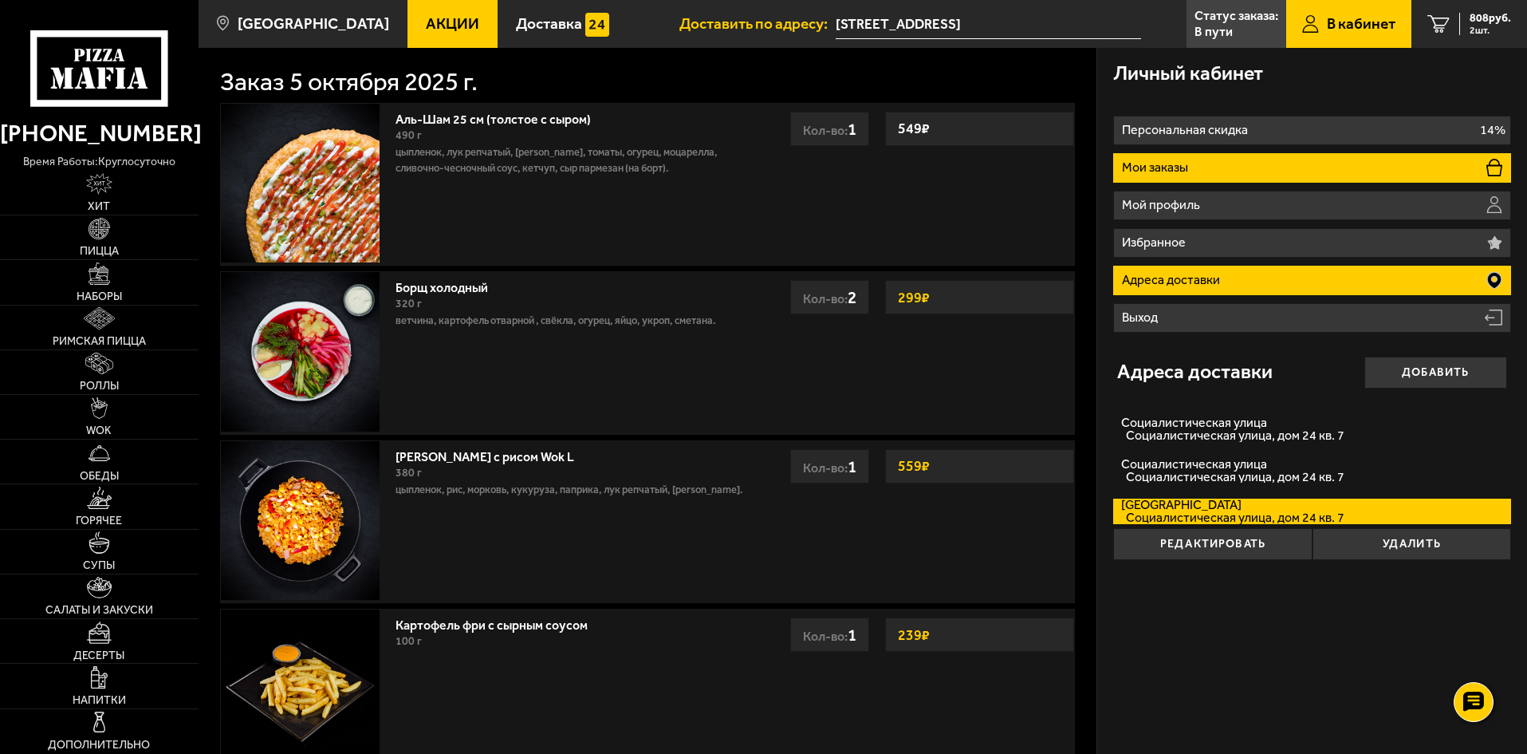
click at [1160, 171] on p "Мои заказы" at bounding box center [1157, 167] width 70 height 13
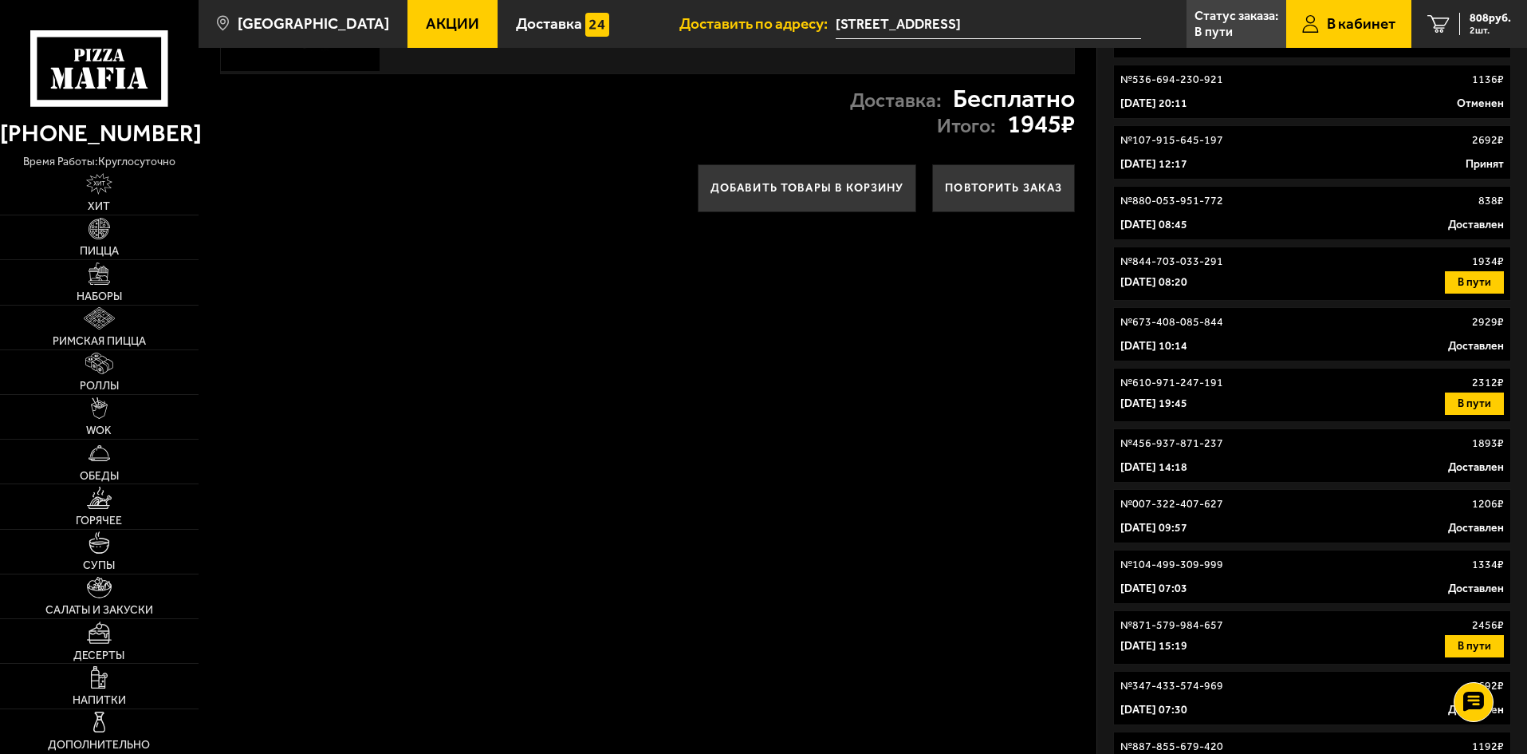
scroll to position [797, 0]
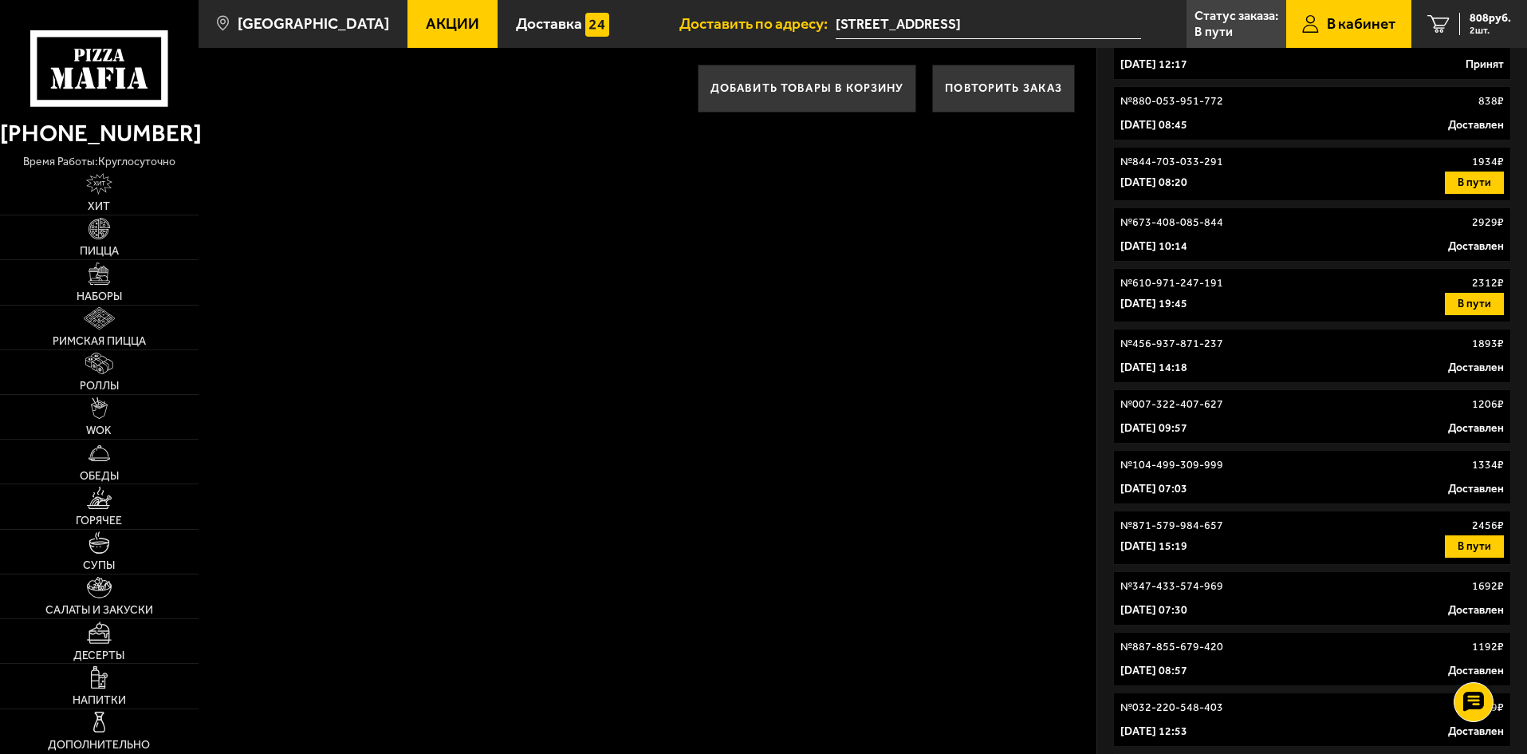
click at [1281, 172] on div "[DATE] 08:20 В пути" at bounding box center [1312, 182] width 384 height 22
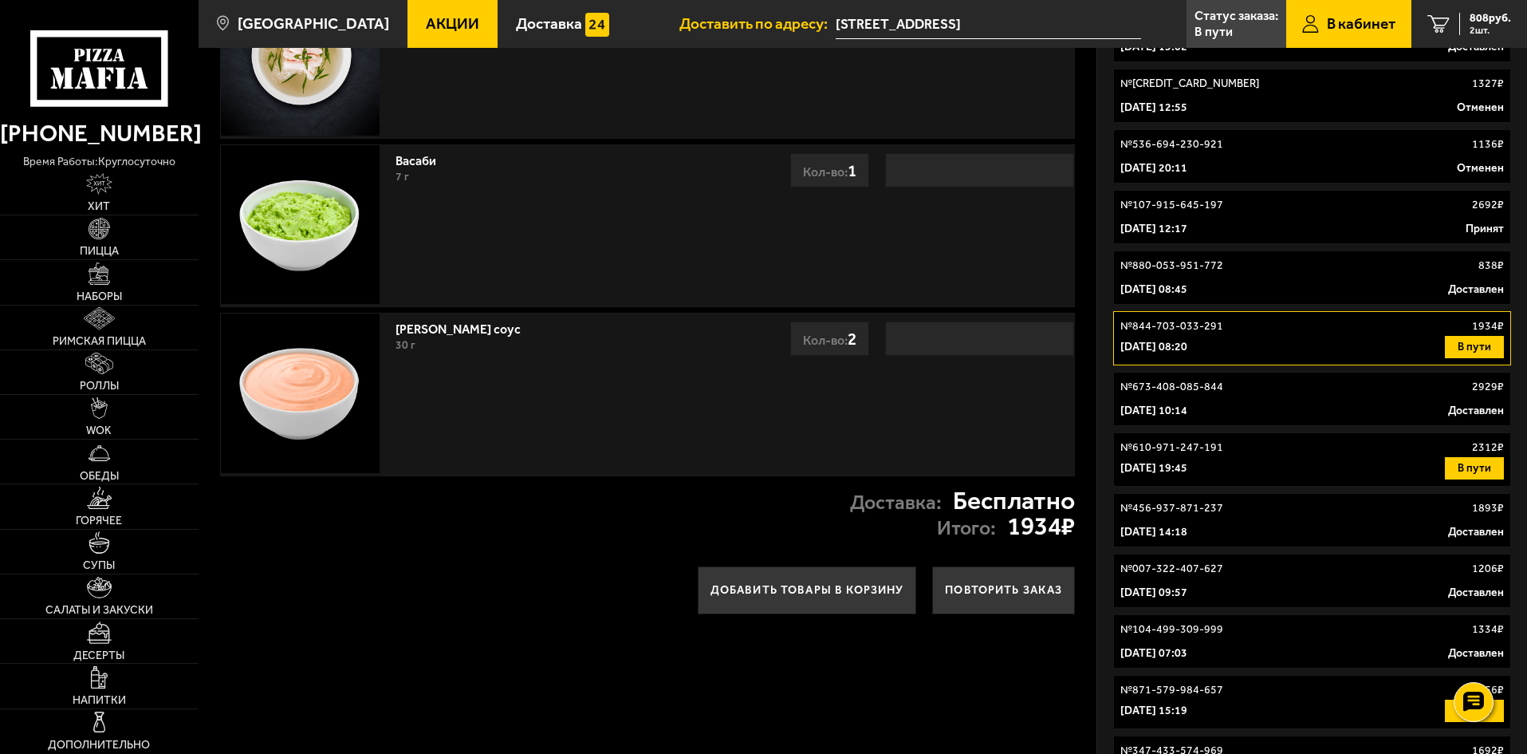
scroll to position [638, 0]
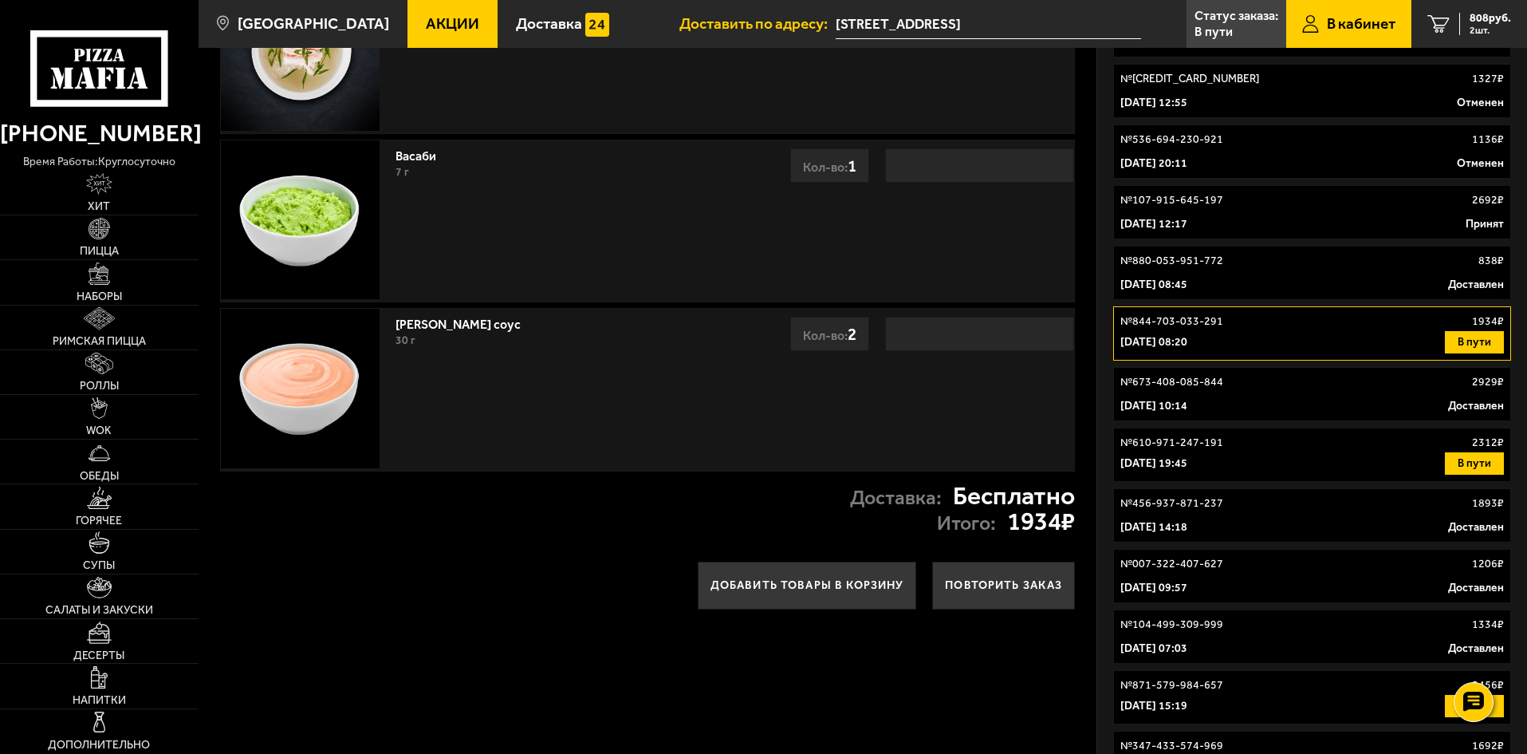
click at [1182, 445] on p "№ 610-971-247-191" at bounding box center [1171, 443] width 103 height 16
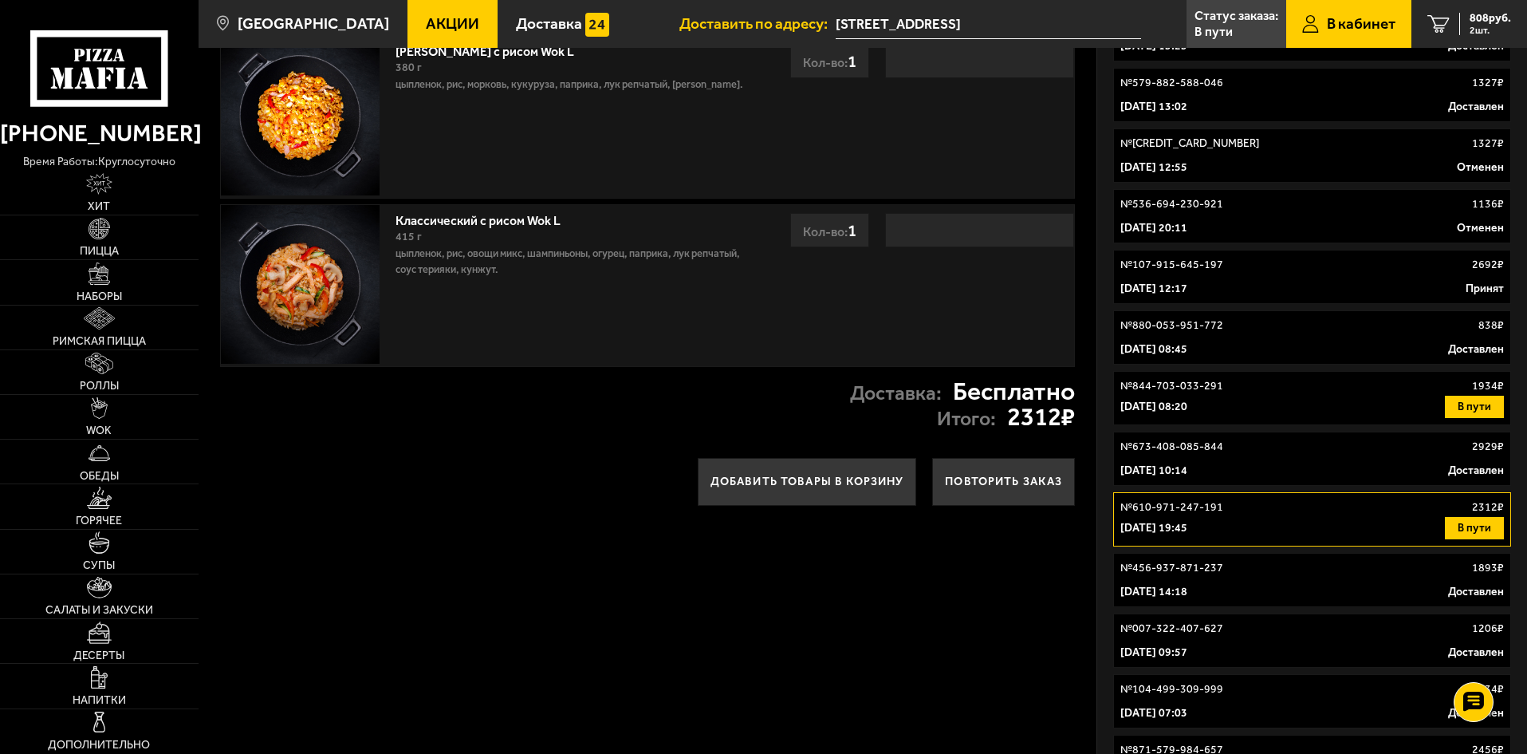
scroll to position [399, 0]
